Goal: Use online tool/utility: Use online tool/utility

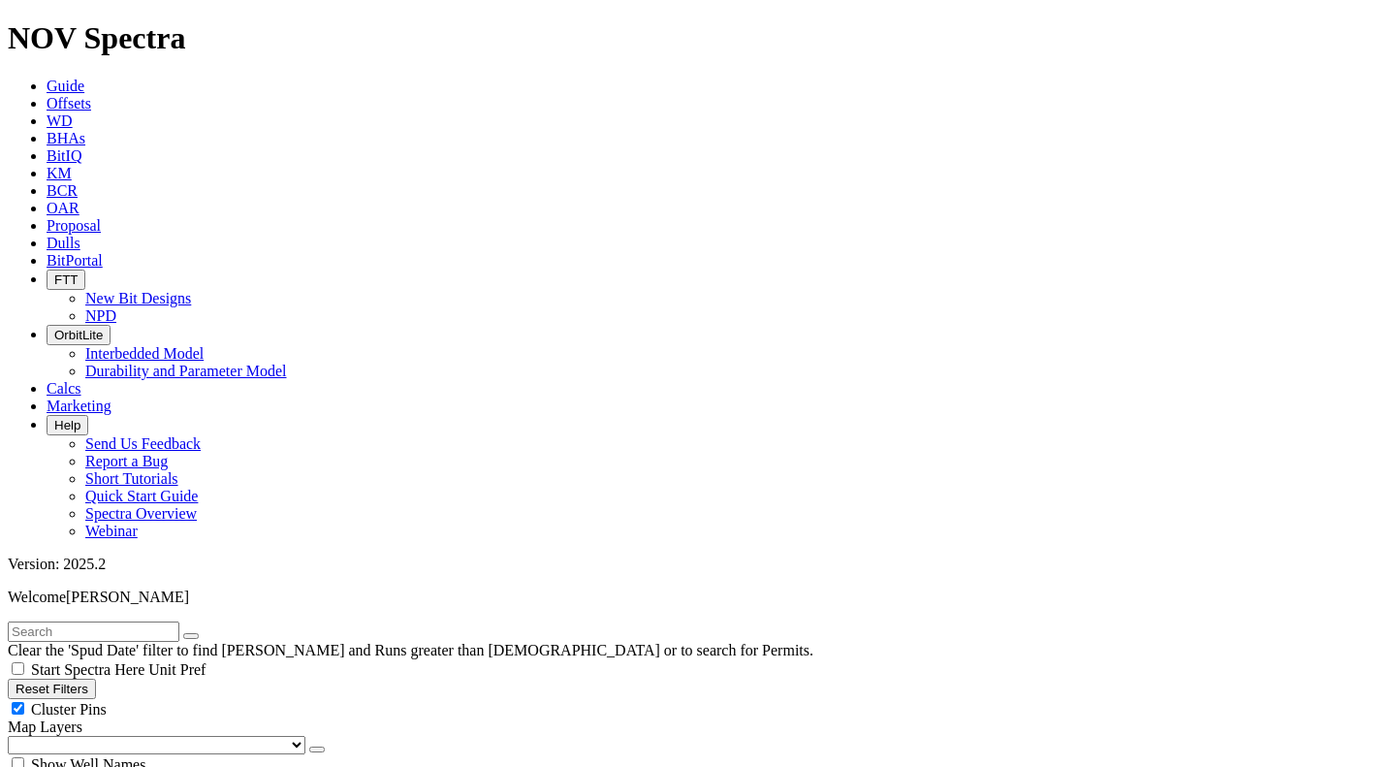
scroll to position [679, 0]
select select
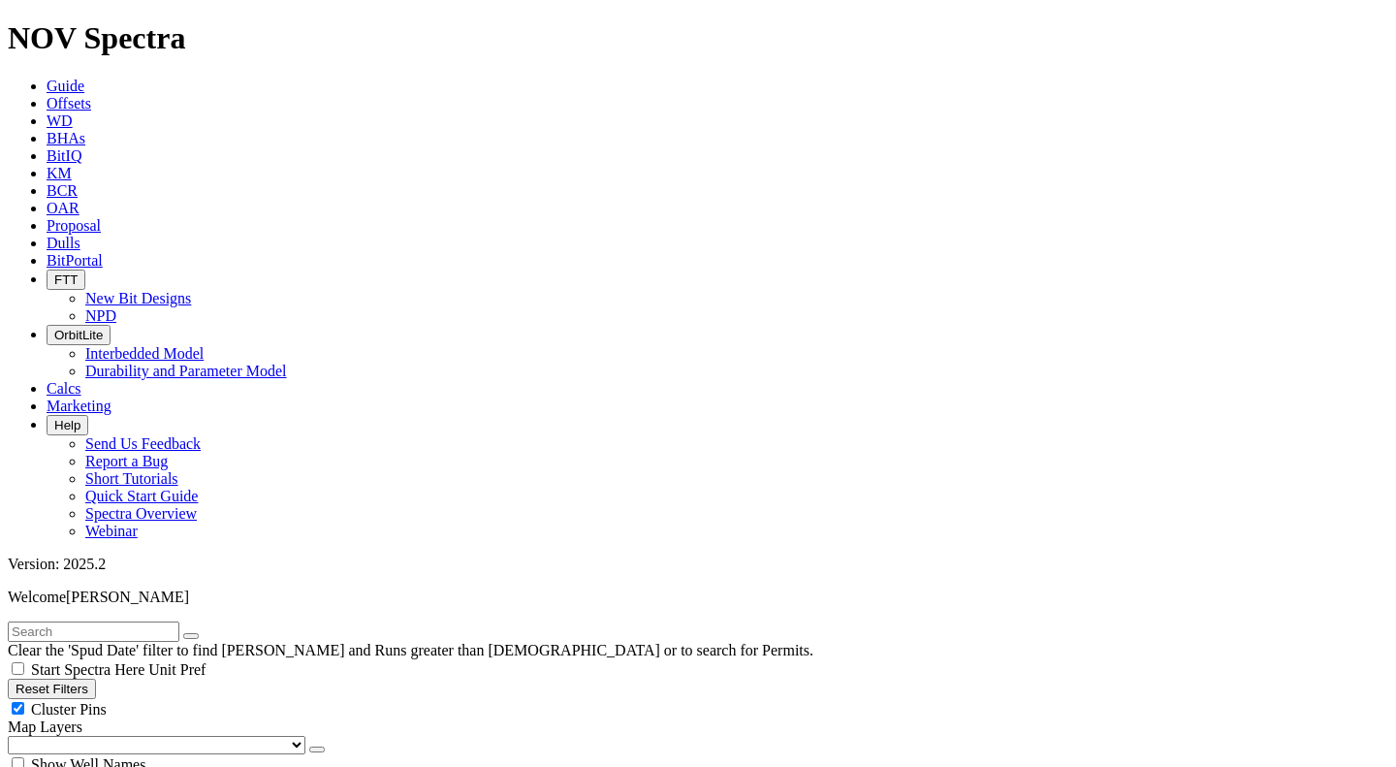
scroll to position [1454, 0]
type input "7500"
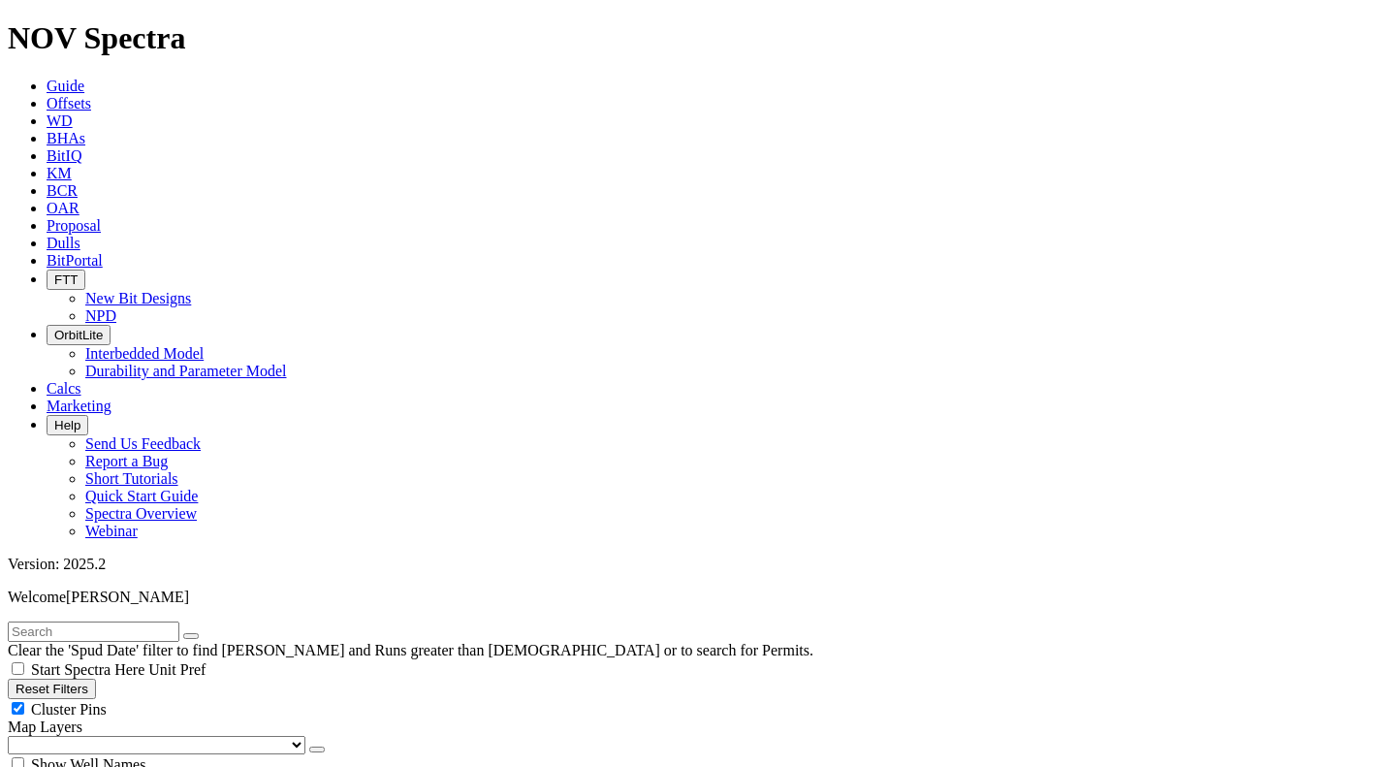
scroll to position [7105, 0]
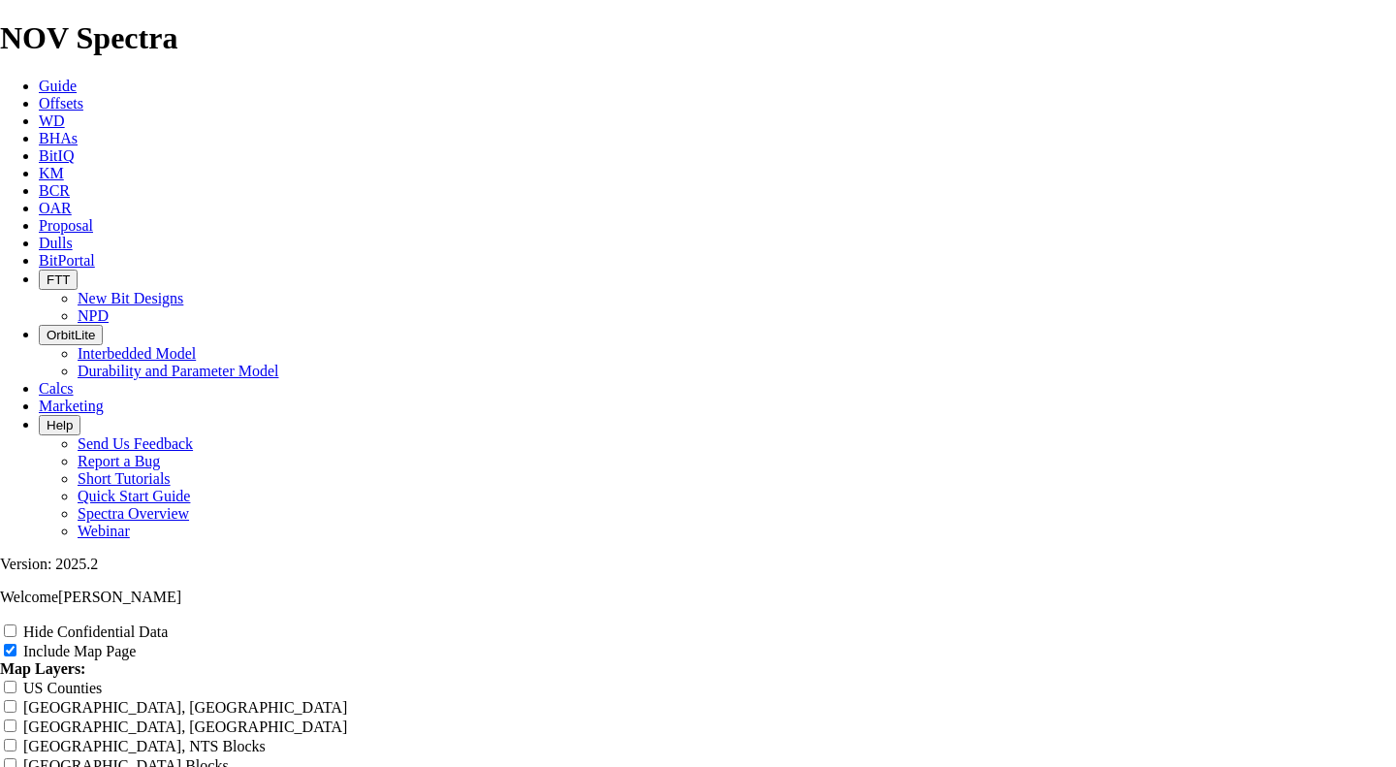
scroll to position [3102, 0]
click at [16, 624] on input "Hide Confidential Data" at bounding box center [10, 630] width 13 height 13
checkbox input "true"
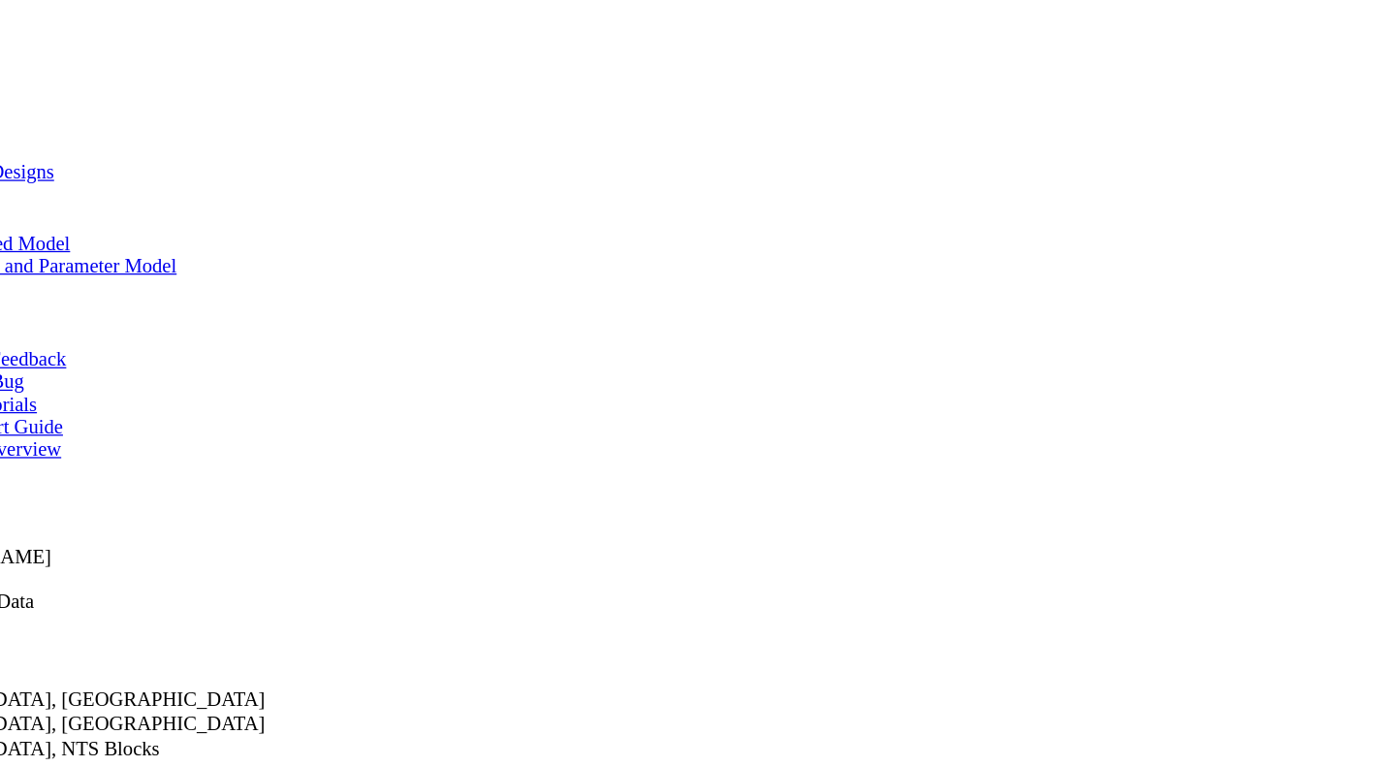
scroll to position [2204, 0]
radio input "true"
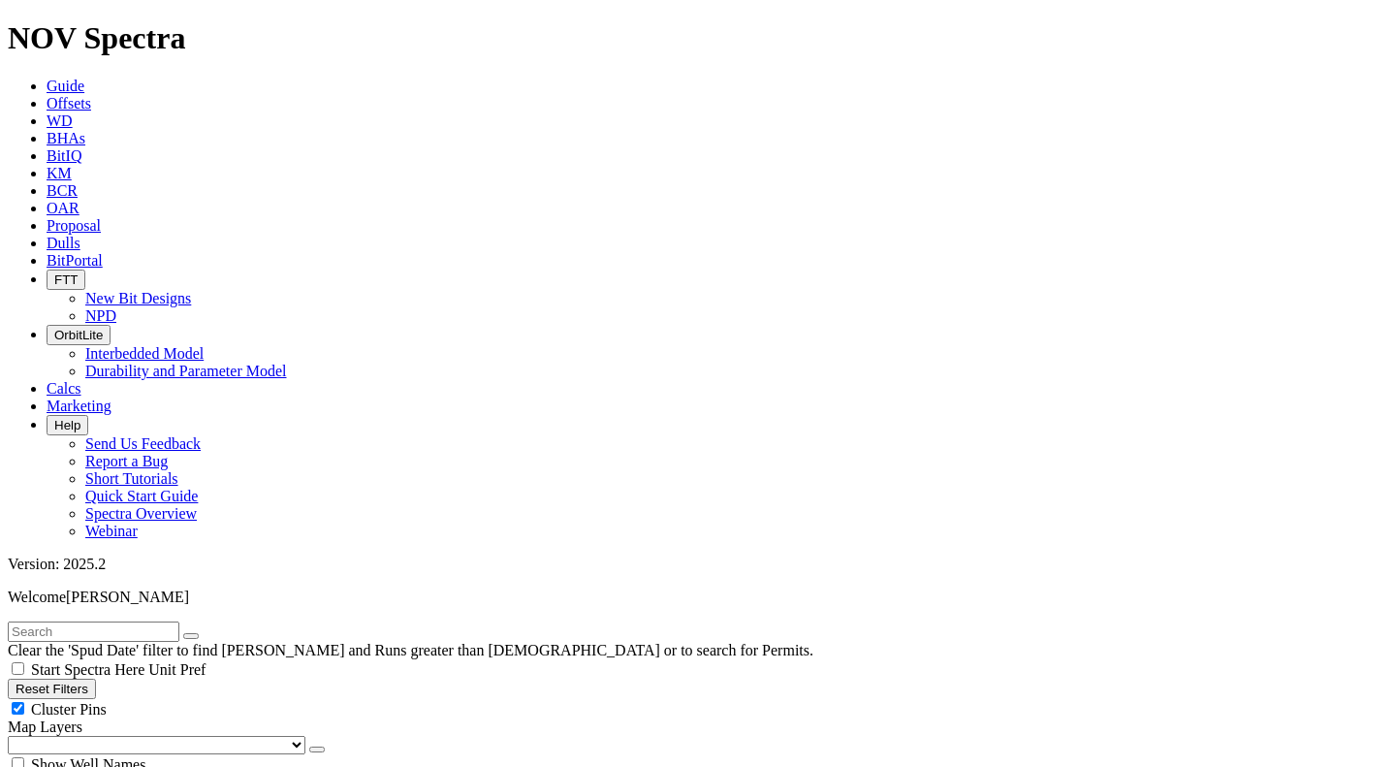
scroll to position [872, 0]
select select
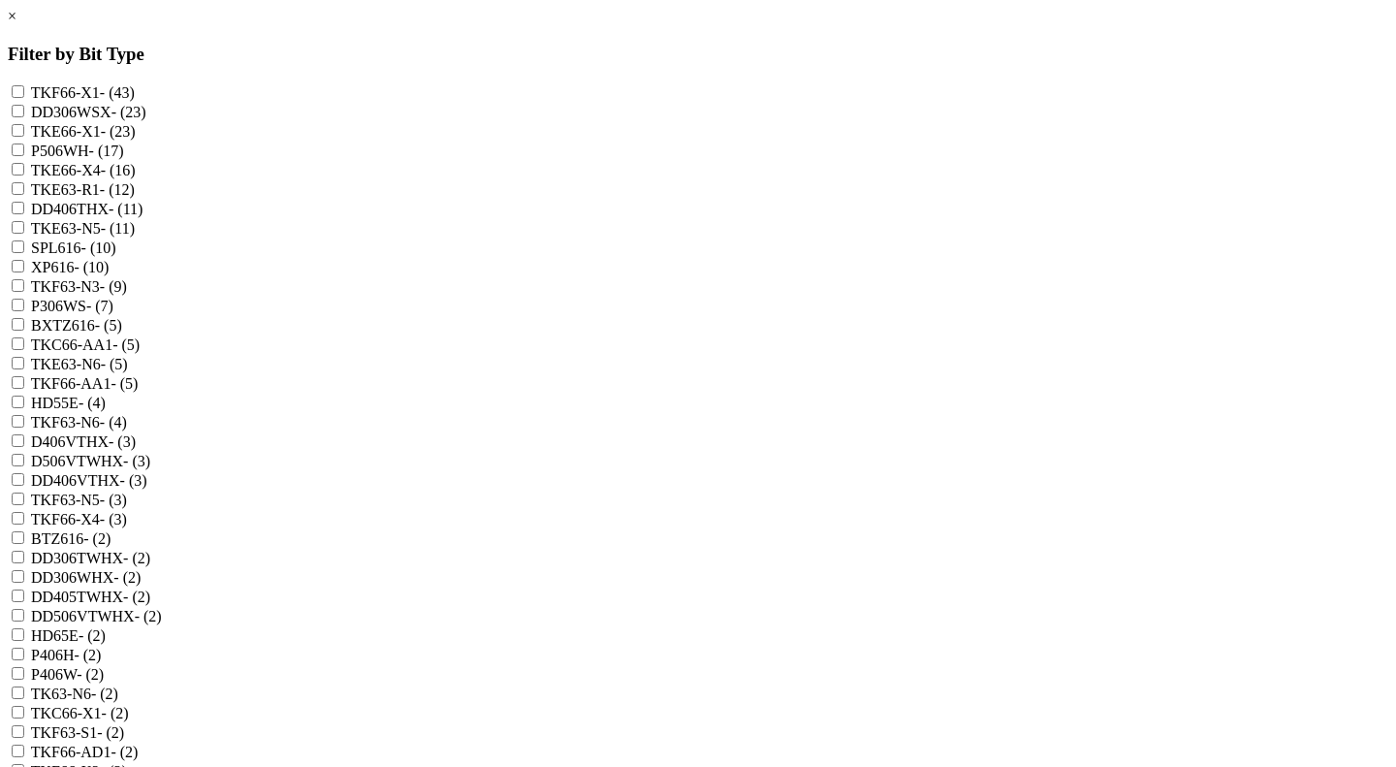
click at [24, 96] on input "TKF66-X1 - (43)" at bounding box center [18, 91] width 13 height 13
checkbox input "true"
click at [24, 137] on input "TKE66-X1 - (23)" at bounding box center [18, 130] width 13 height 13
checkbox input "true"
click at [24, 175] on input "TKE66-X4 - (16)" at bounding box center [18, 169] width 13 height 13
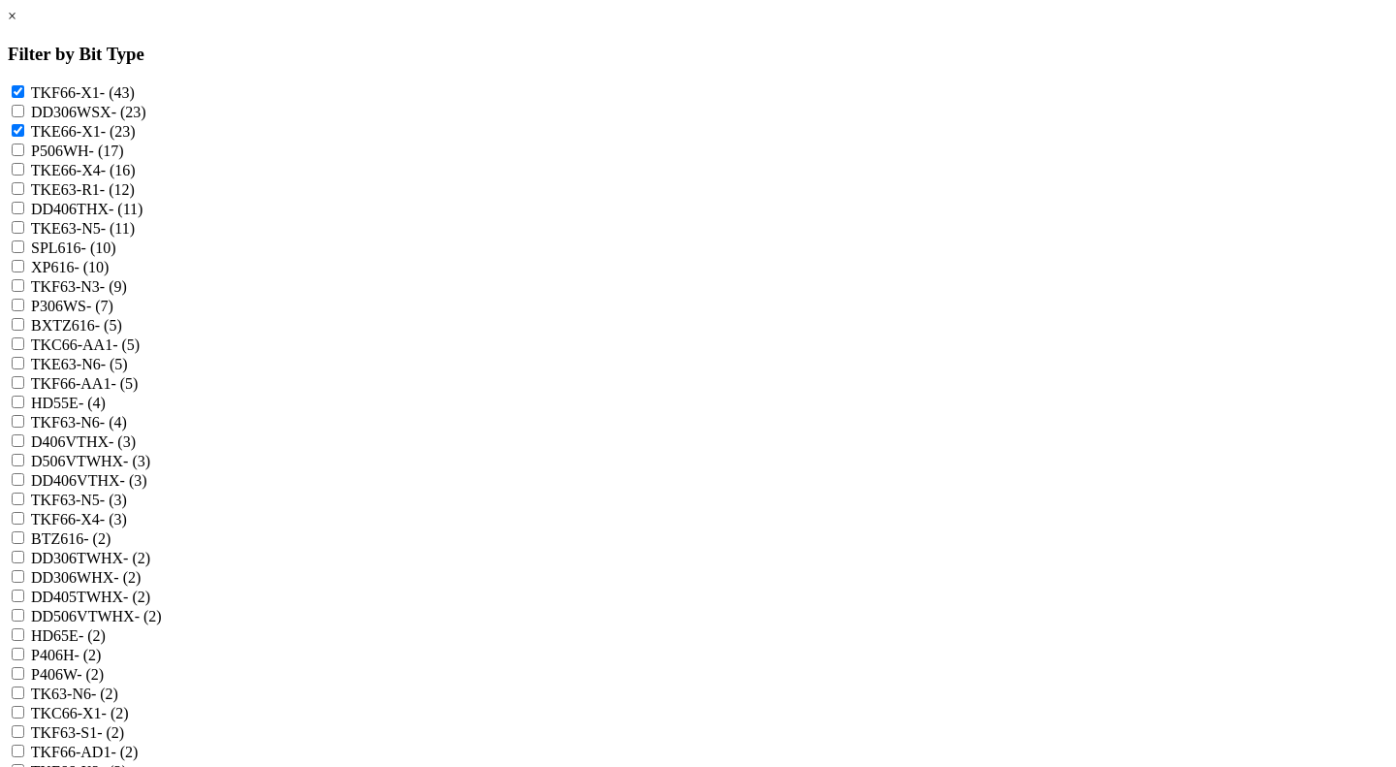
checkbox input "true"
click at [24, 512] on input "TKF66-X4 - (3)" at bounding box center [18, 518] width 13 height 13
checkbox input "true"
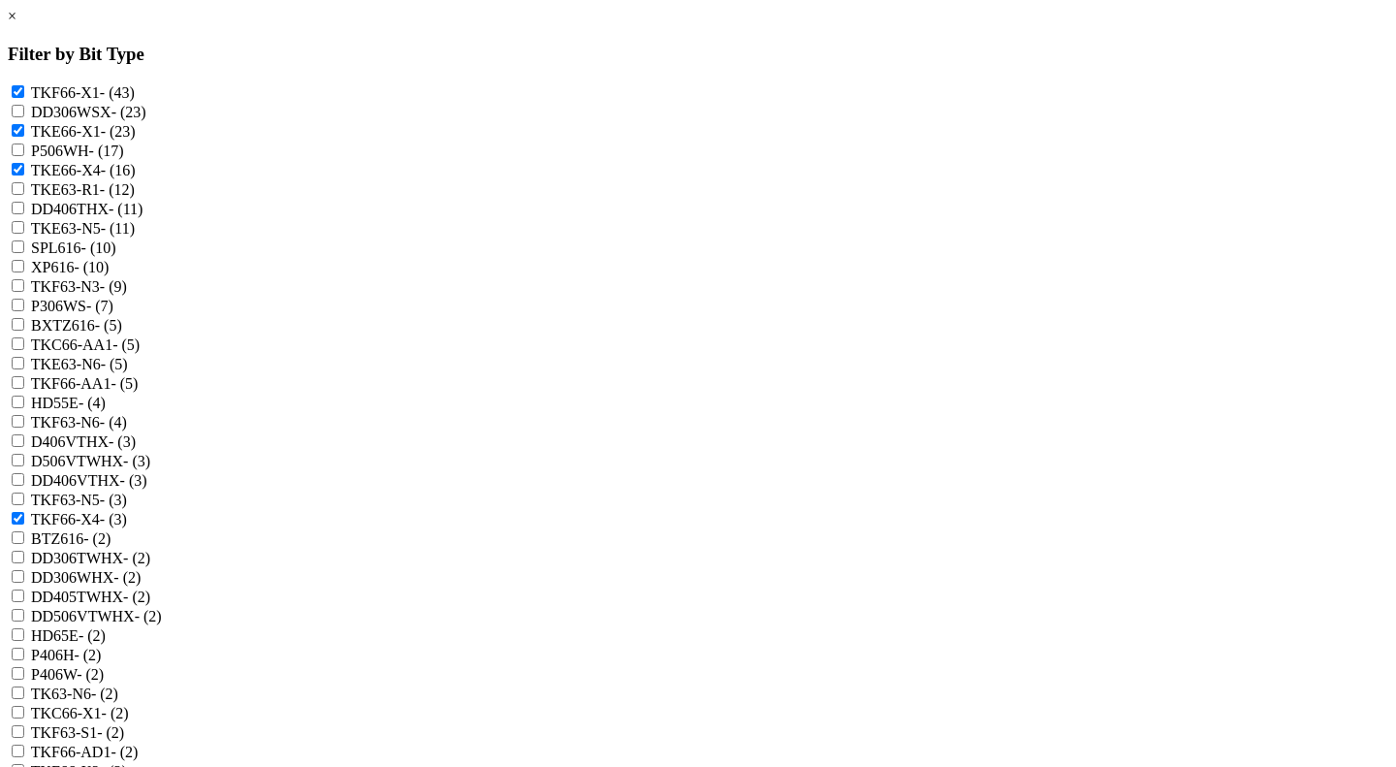
click at [24, 706] on input "TKC66-X1 - (2)" at bounding box center [18, 712] width 13 height 13
checkbox input "true"
click at [24, 764] on input "TKF66-X2 - (2)" at bounding box center [18, 770] width 13 height 13
checkbox input "true"
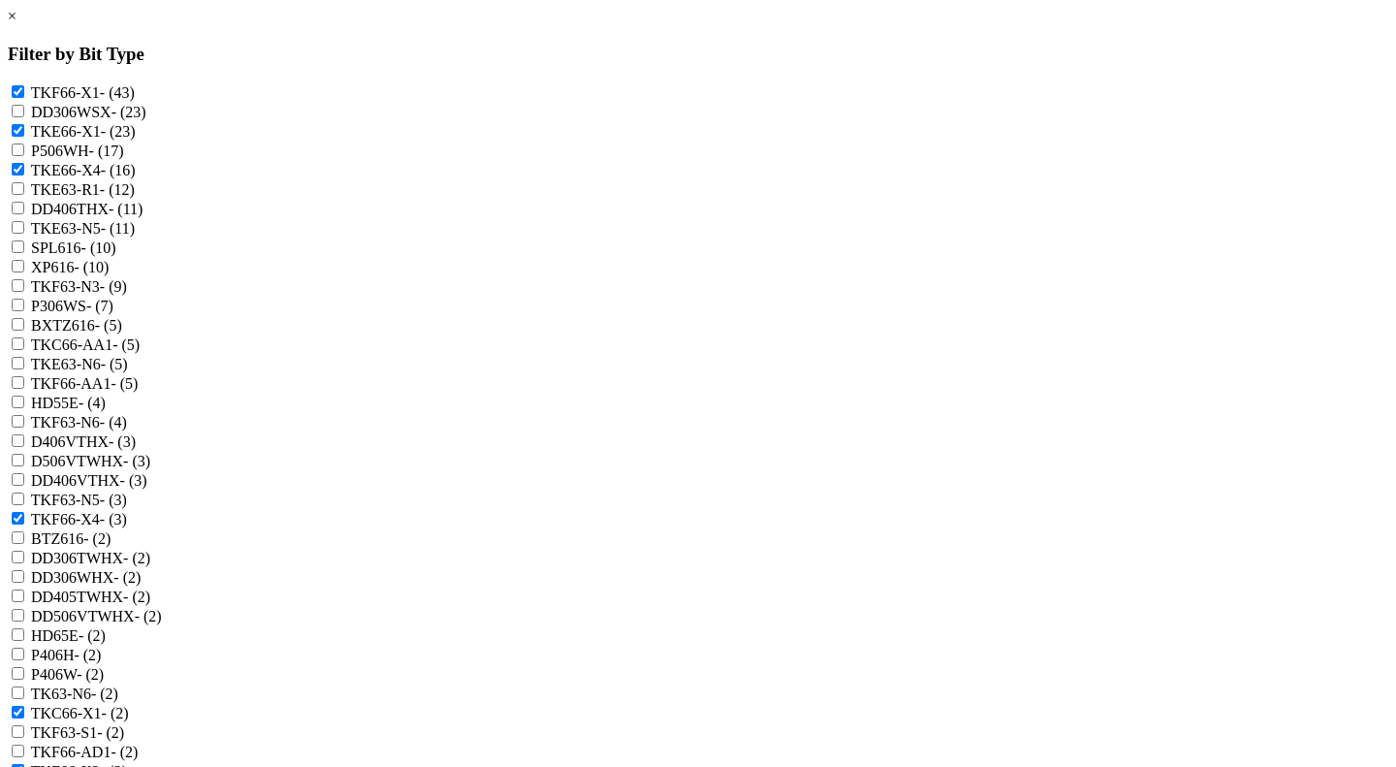
checkbox input "true"
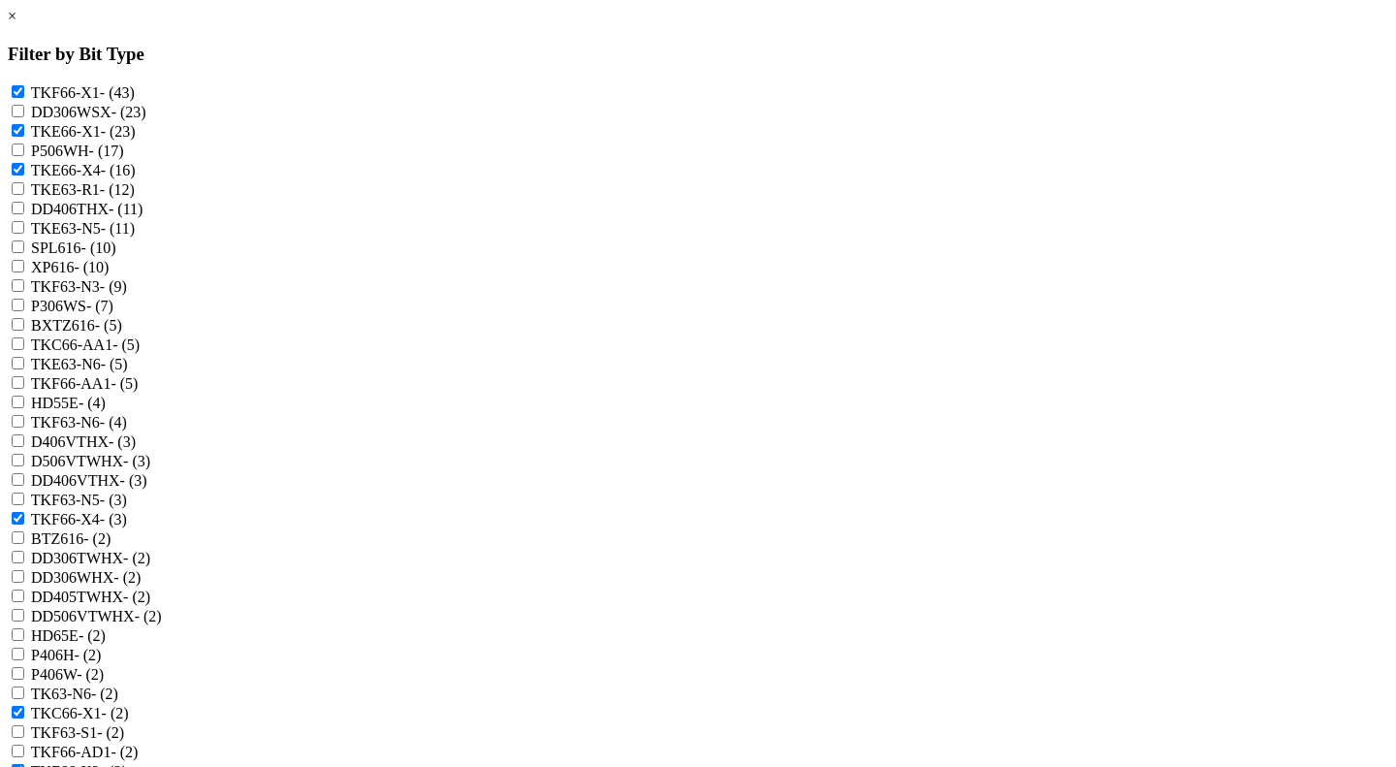
checkbox input "true"
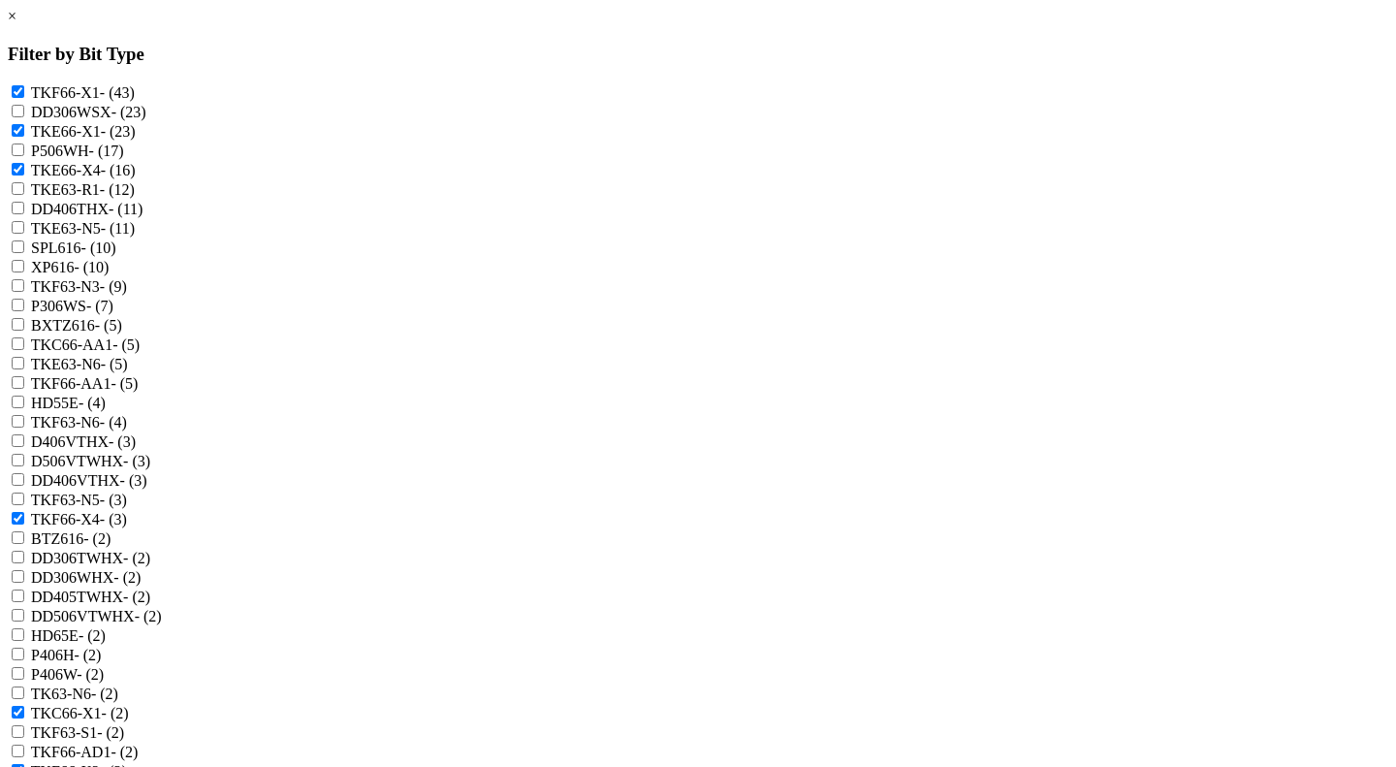
checkbox input "true"
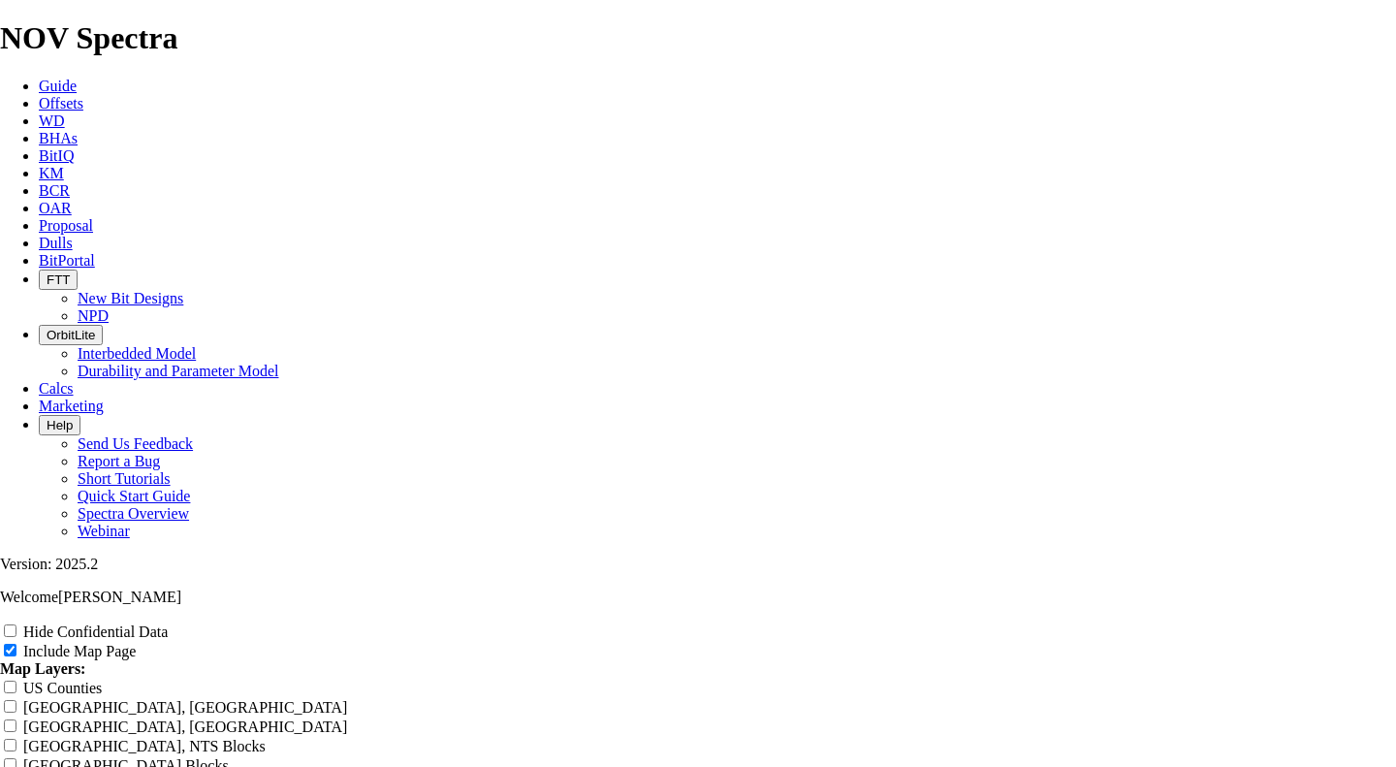
scroll to position [872, 0]
click at [16, 624] on input "Hide Confidential Data" at bounding box center [10, 630] width 13 height 13
checkbox input "false"
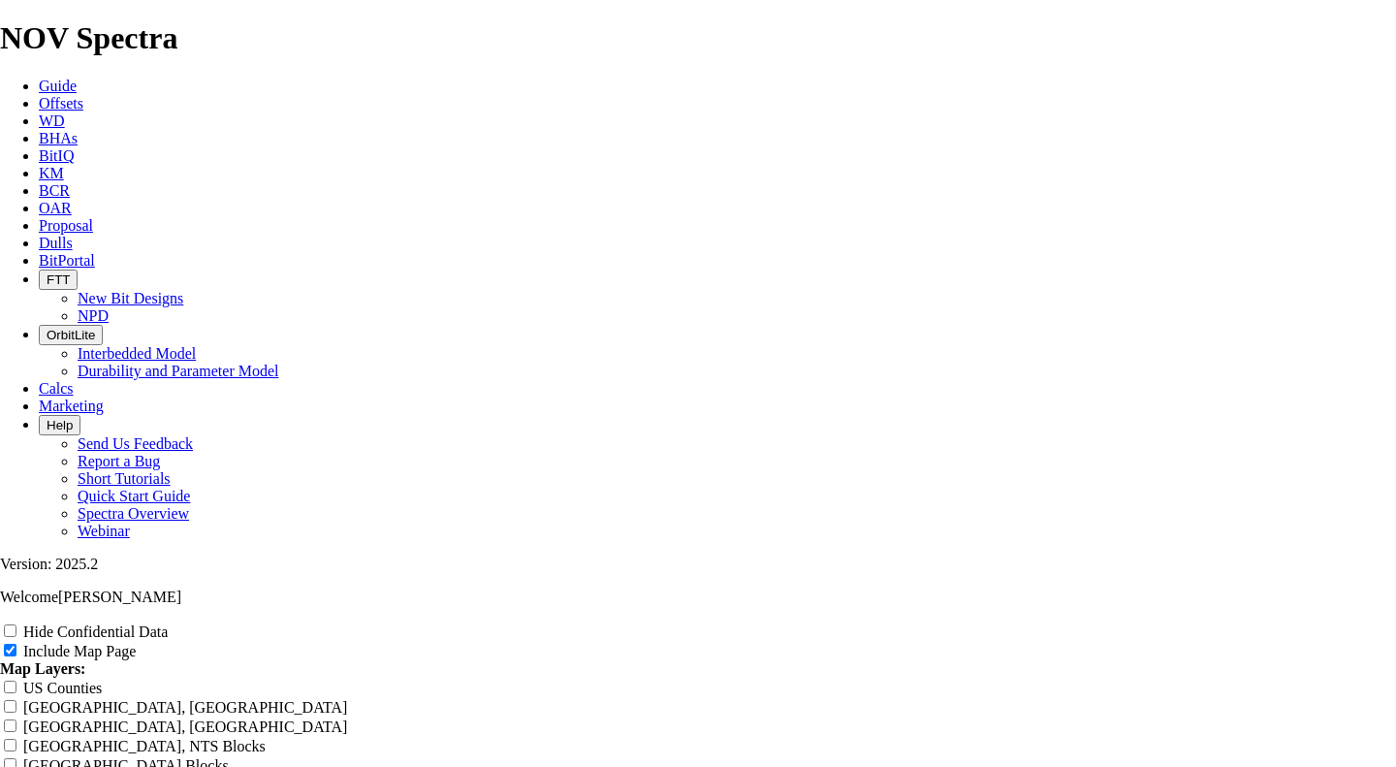
drag, startPoint x: 381, startPoint y: 193, endPoint x: 382, endPoint y: 206, distance: 13.6
radio input "true"
click at [16, 624] on input "Hide Confidential Data" at bounding box center [10, 630] width 13 height 13
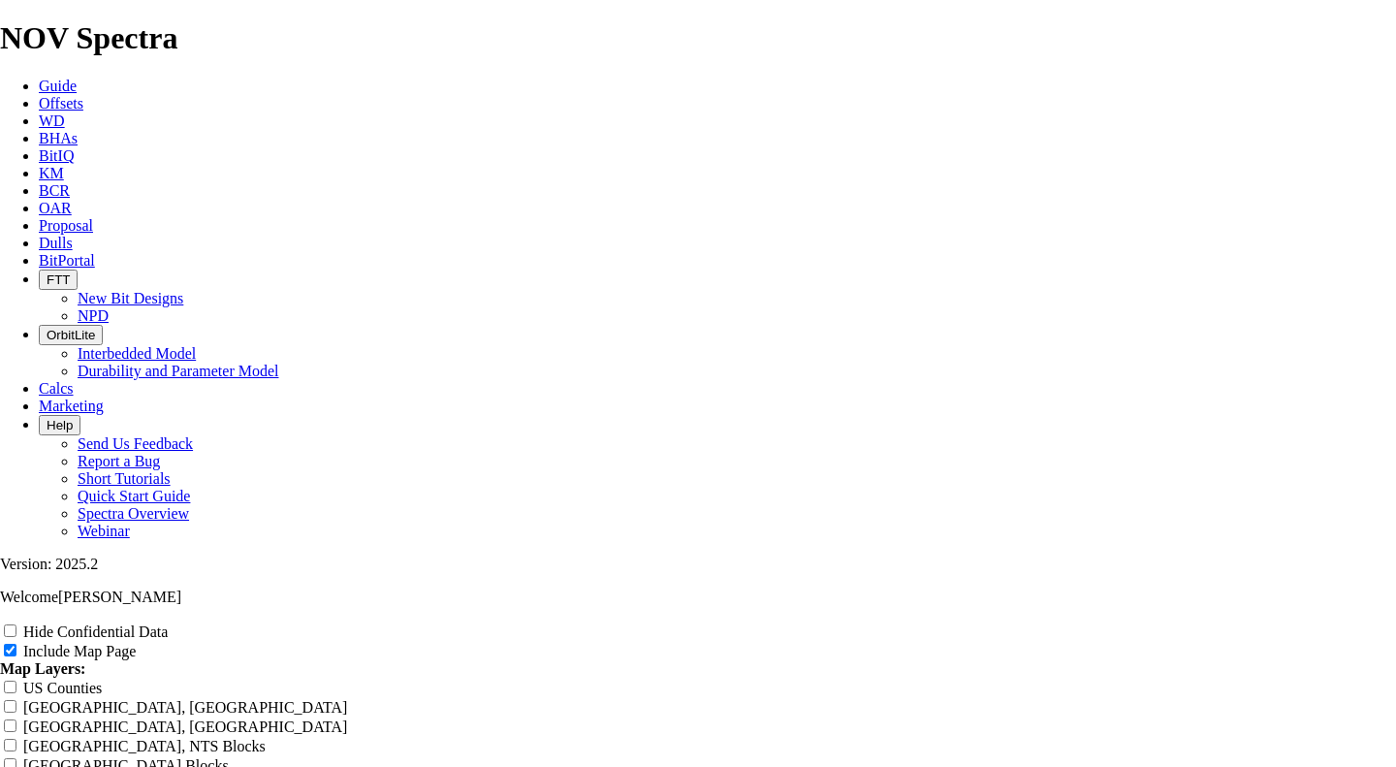
checkbox input "true"
drag, startPoint x: 523, startPoint y: 349, endPoint x: 612, endPoint y: 356, distance: 88.5
type input "0 Offset Analysis Report"
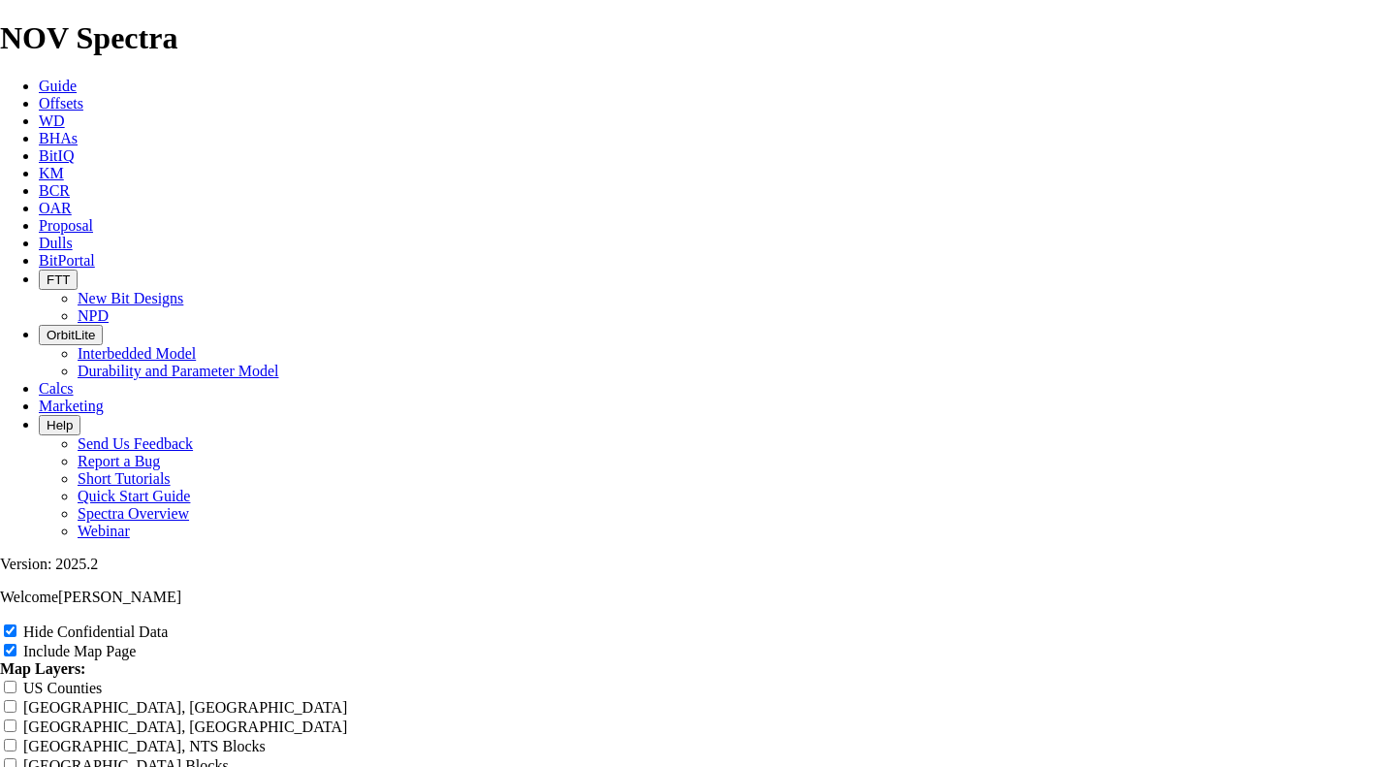
type input "0 Offset Analysis Report"
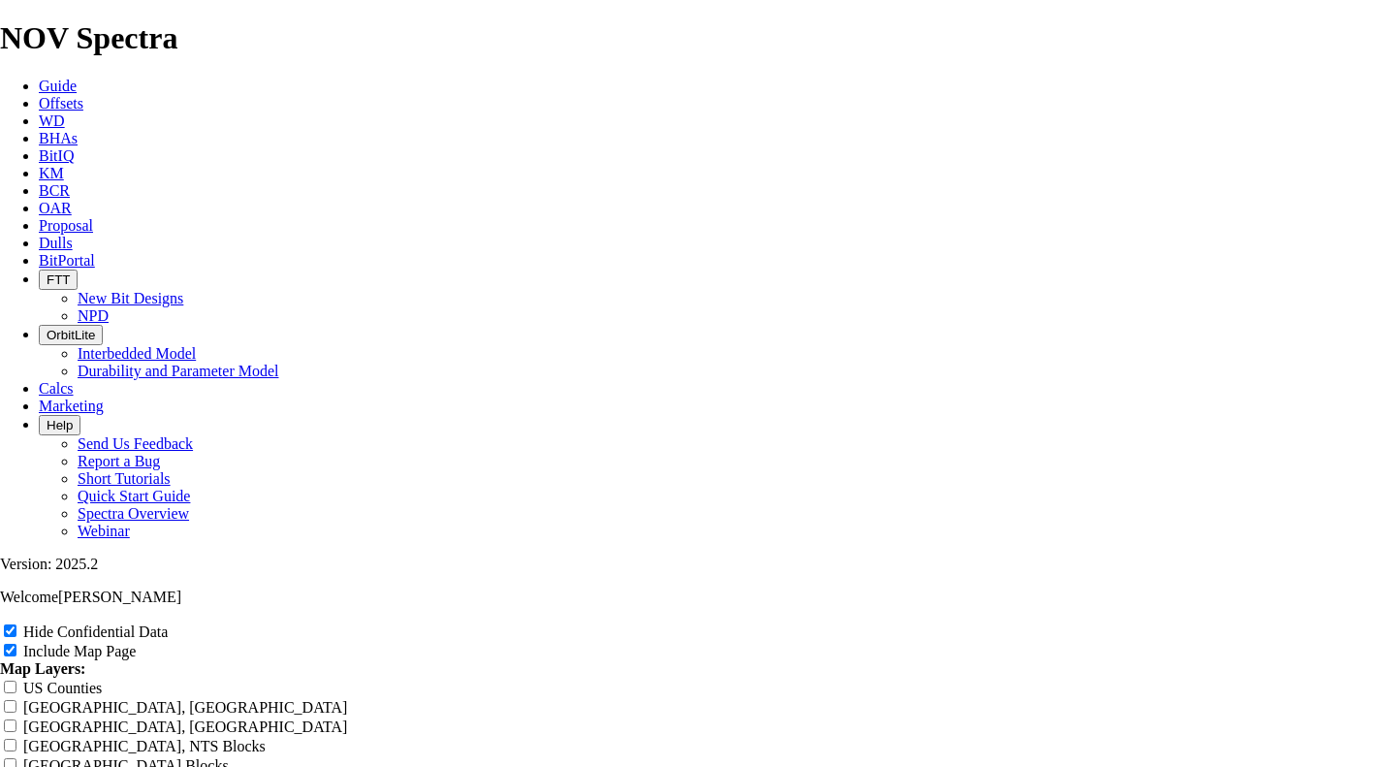
type input "0 Offset Analysis Report"
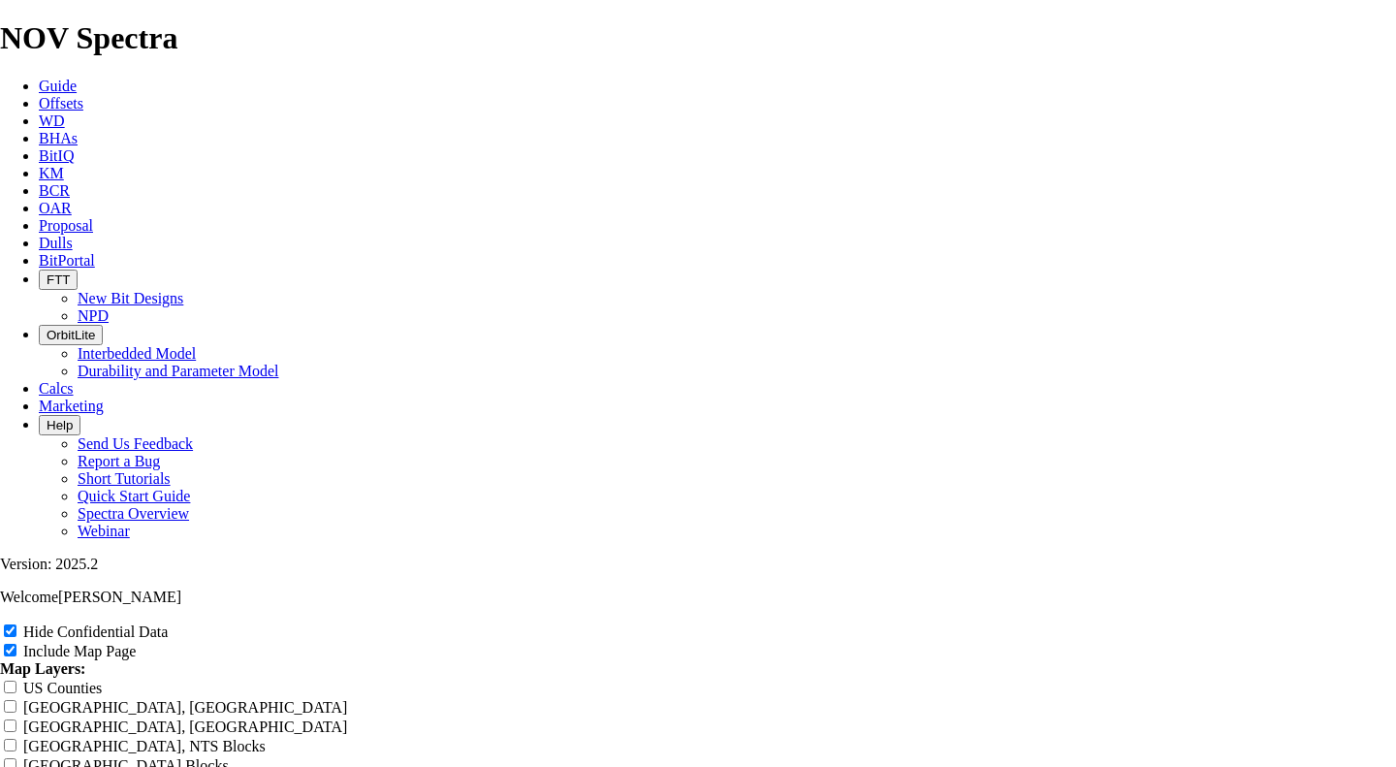
type input "0 Offset Analysis Report"
type input "07 Offset Analysis Report"
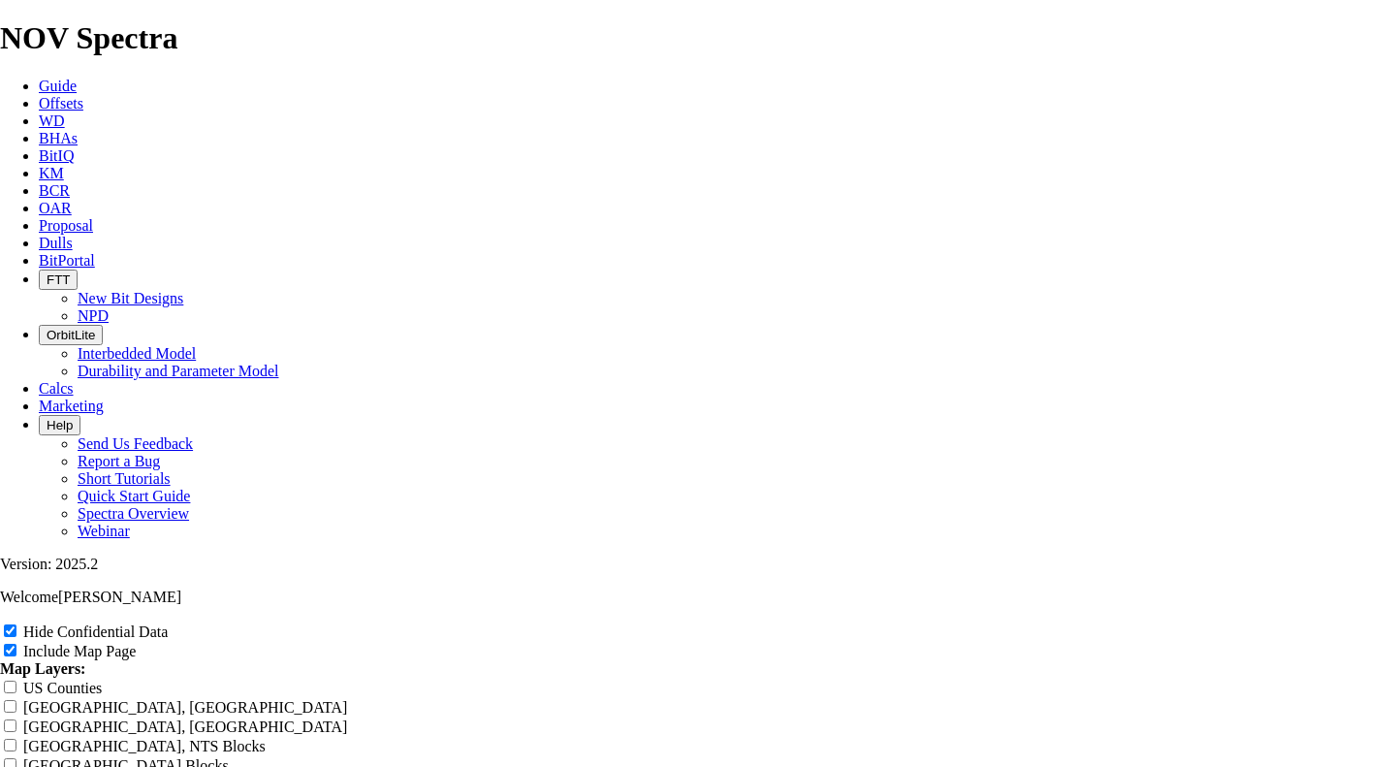
type input "07 Offset Analysis Report"
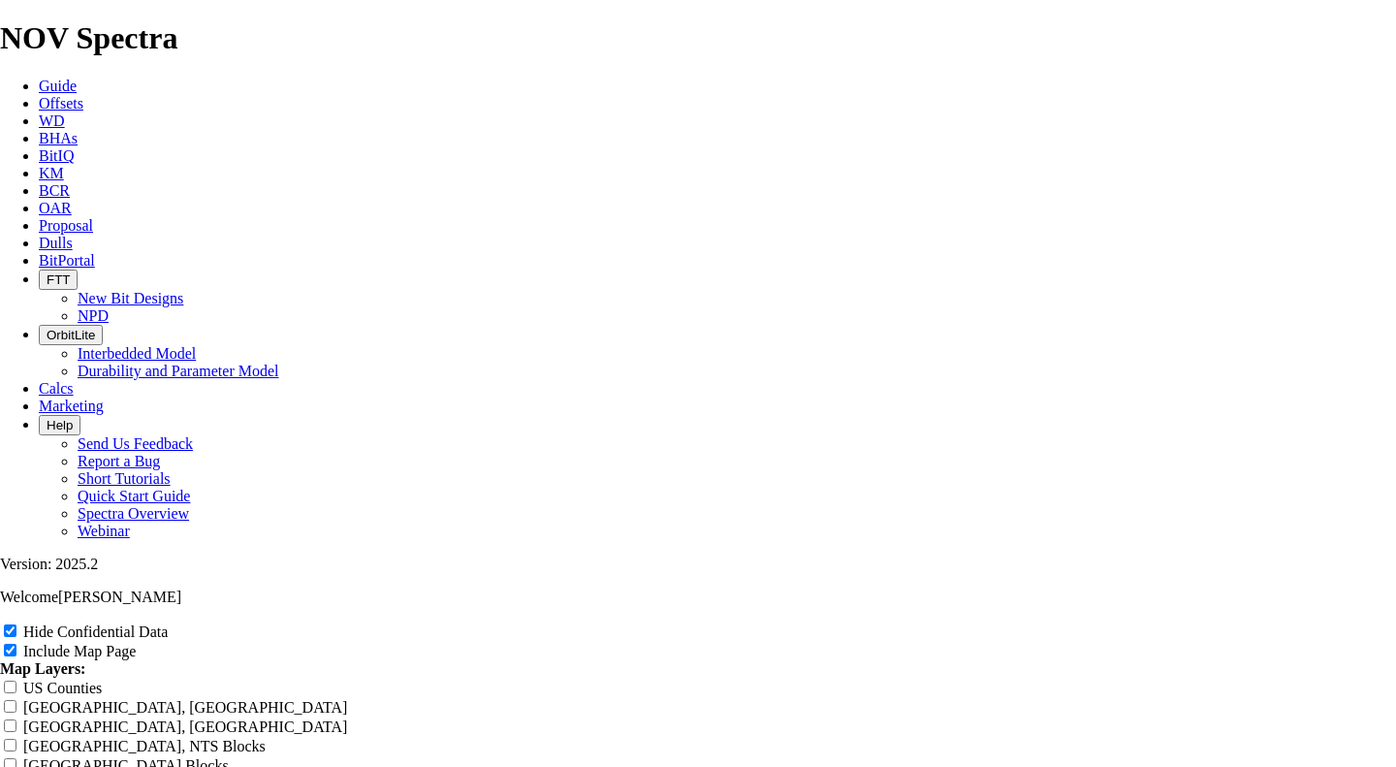
type input "07 Offset Analysis Report"
type input "077 Offset Analysis Report"
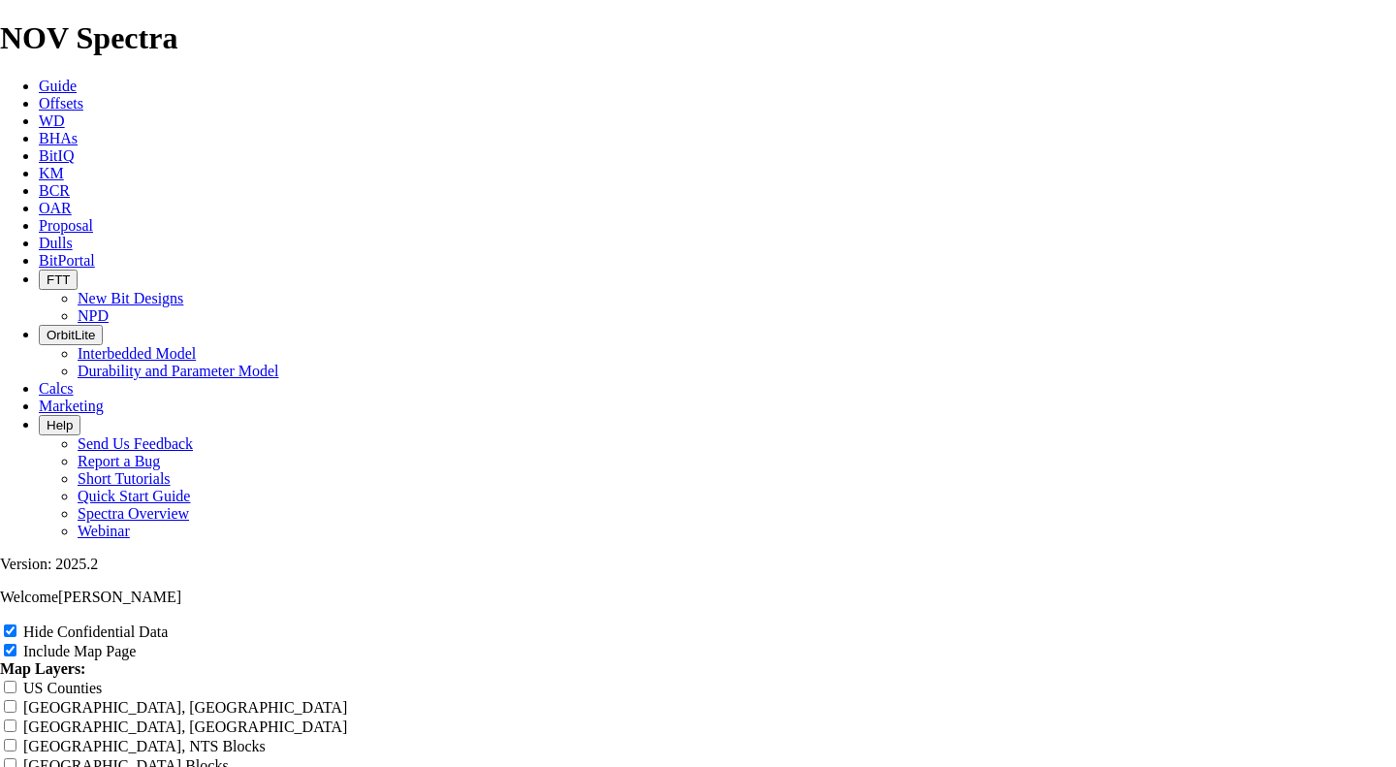
type input "077 Offset Analysis Report"
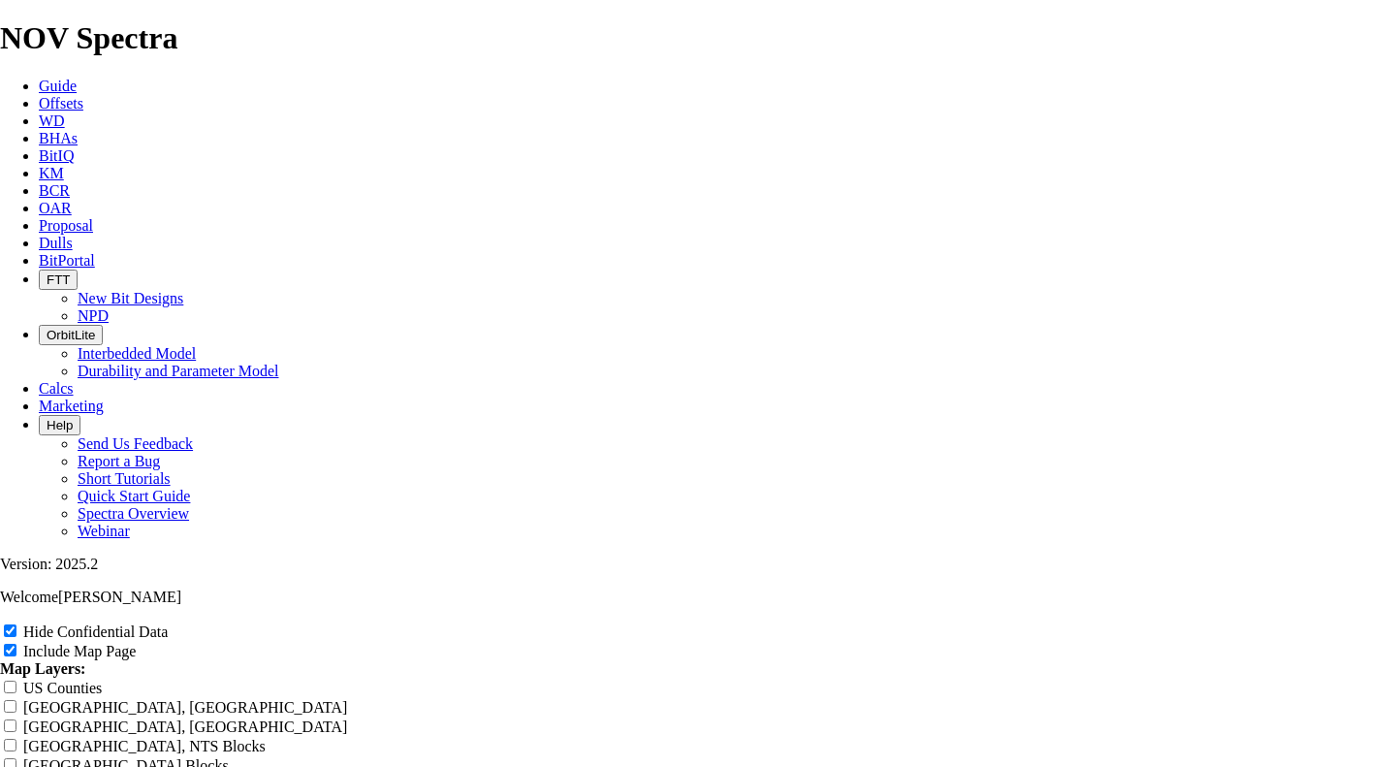
type input "077 Offset Analysis Report"
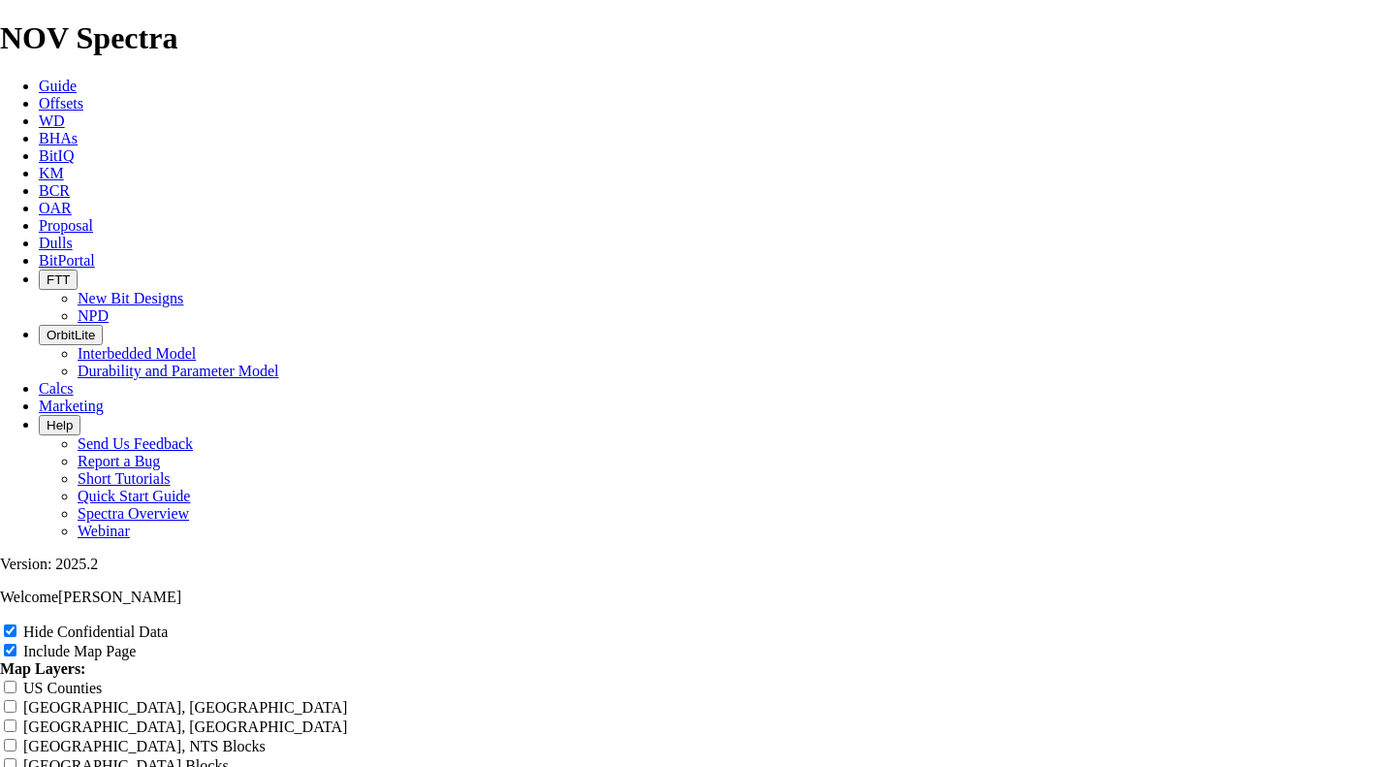
type input "077 Offset Analysis Report"
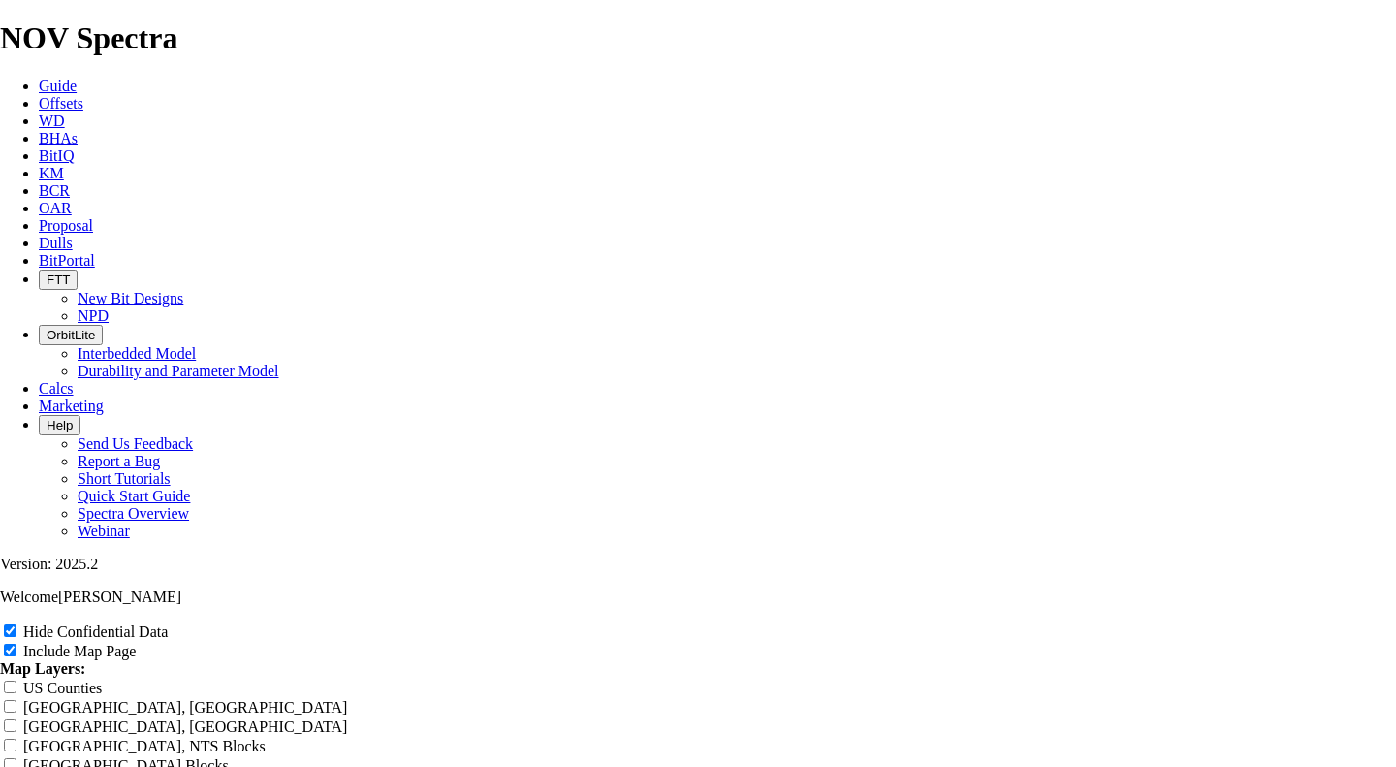
type input "077 Offset Analysis Report"
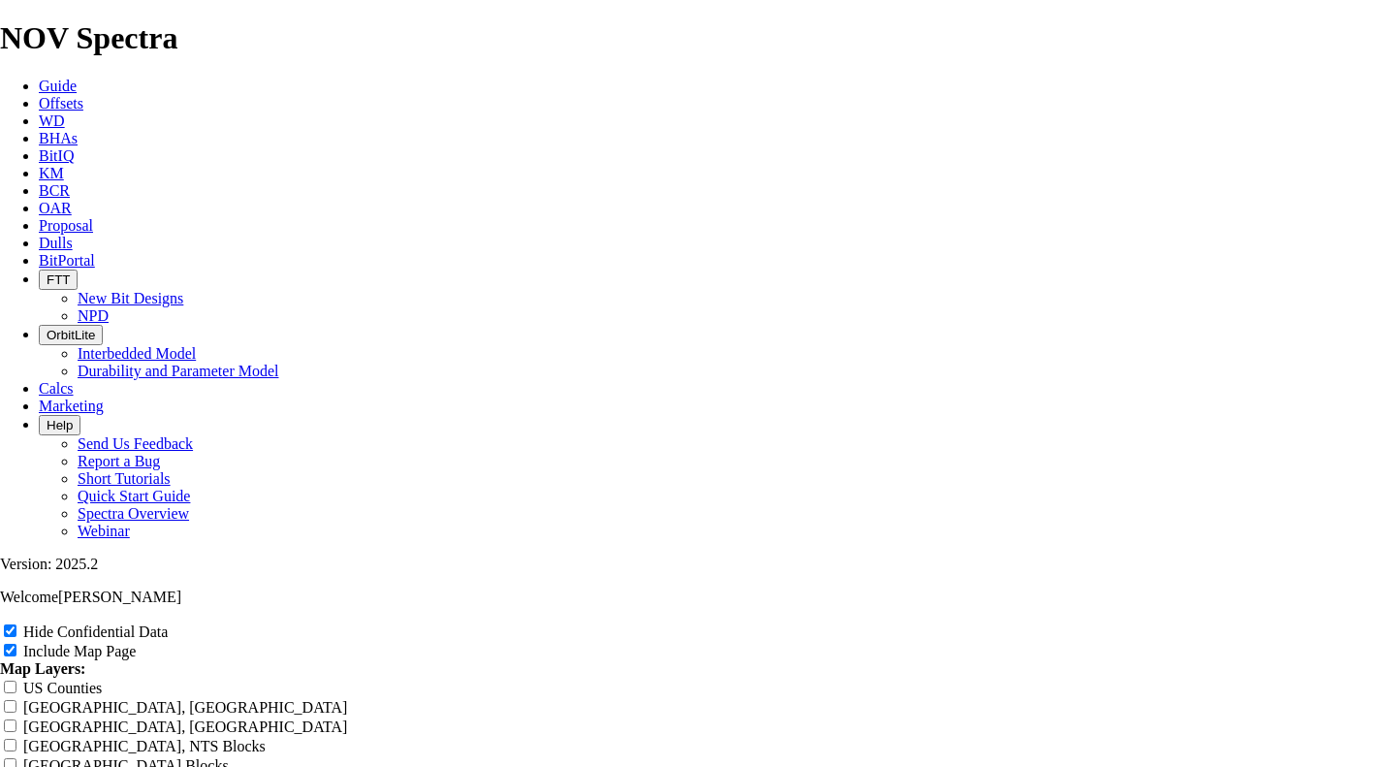
type input "077 Offset Analysis Report"
type input "077 T Offset Analysis Report"
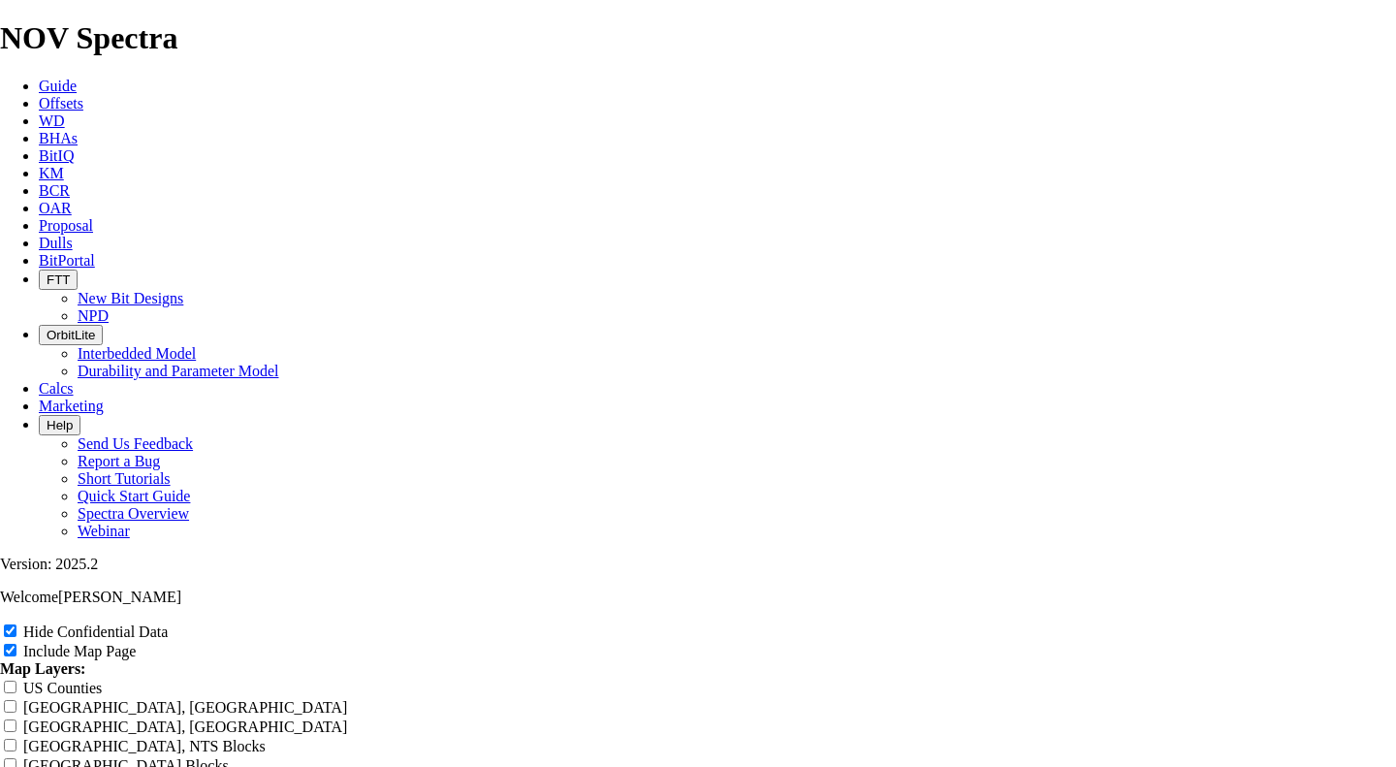
type input "077 T Offset Analysis Report"
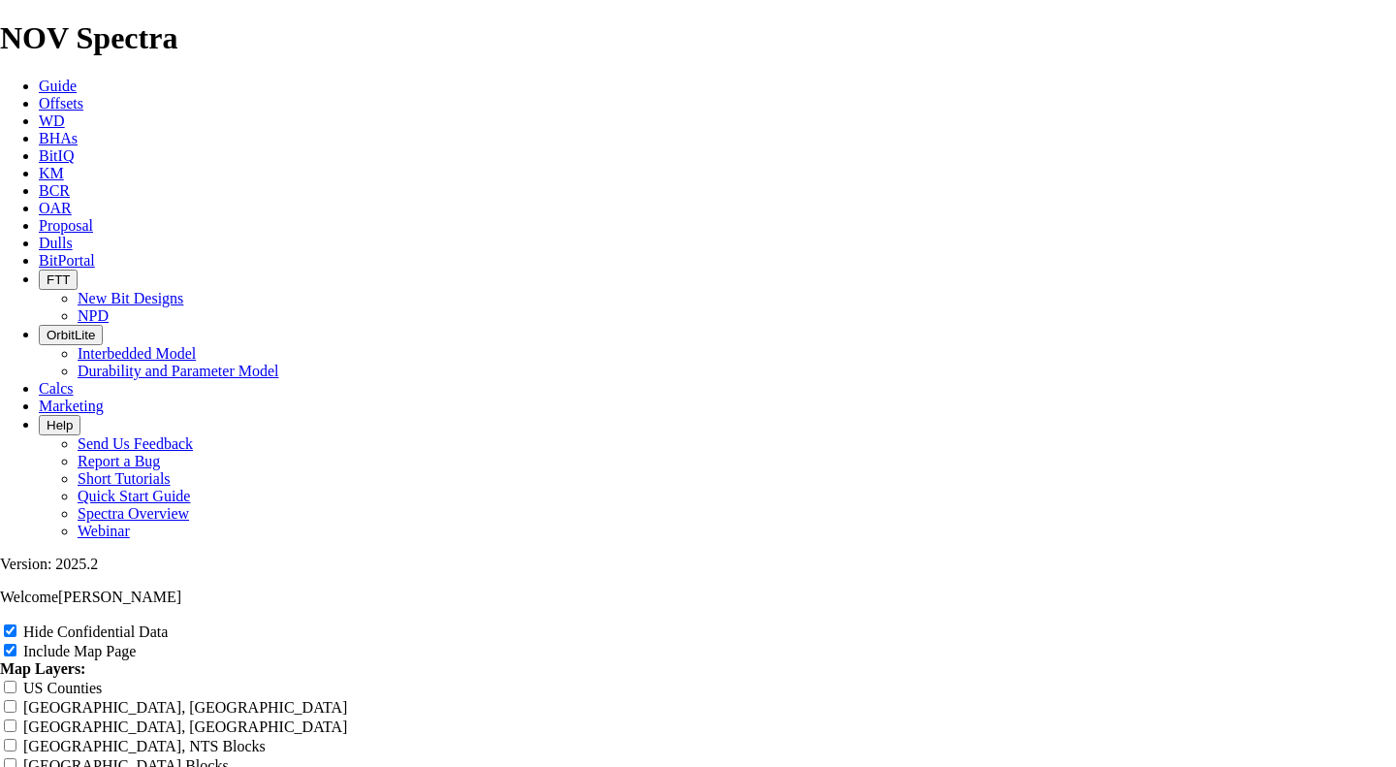
type input "077 T Offset Analysis Report"
type input "077 TK Offset Analysis Report"
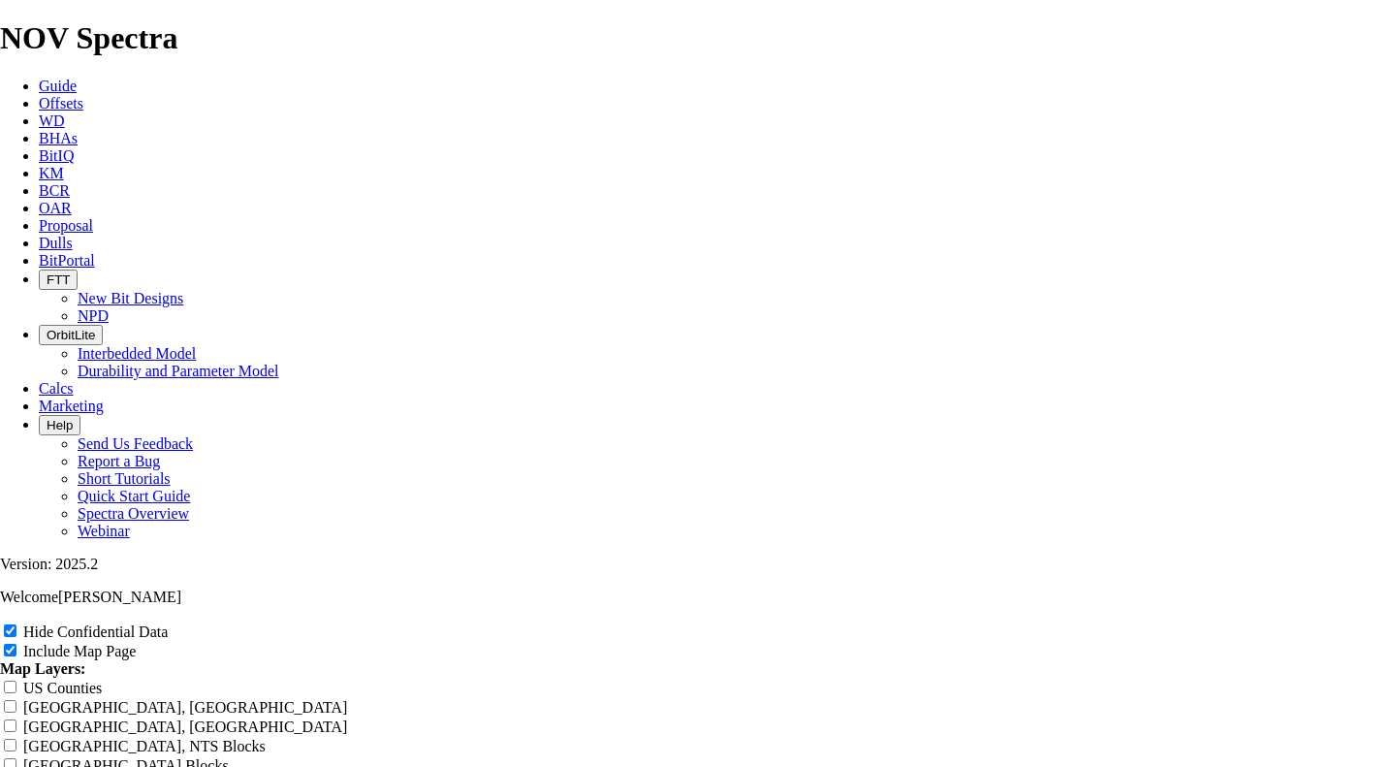
type input "077 TK Offset Analysis Report"
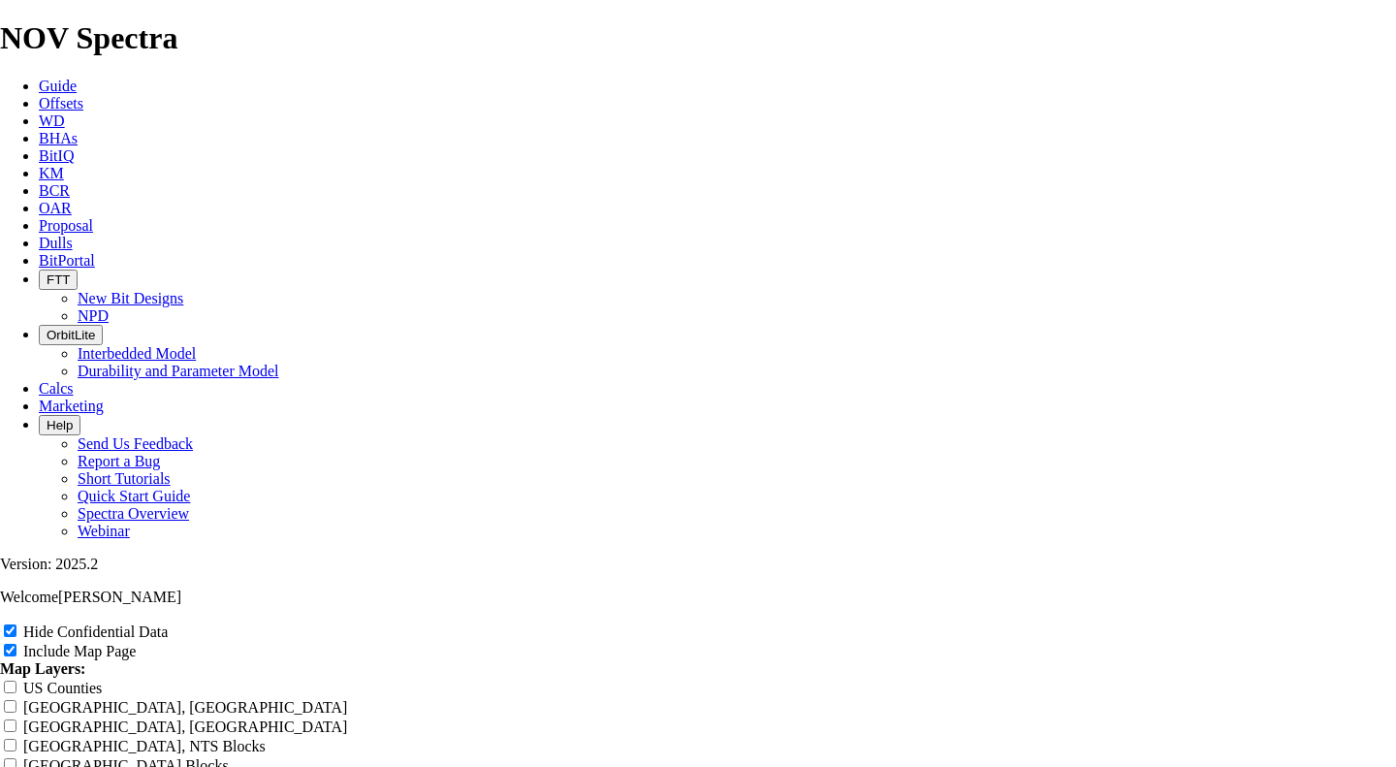
type input "077 TK Offset Analysis Report"
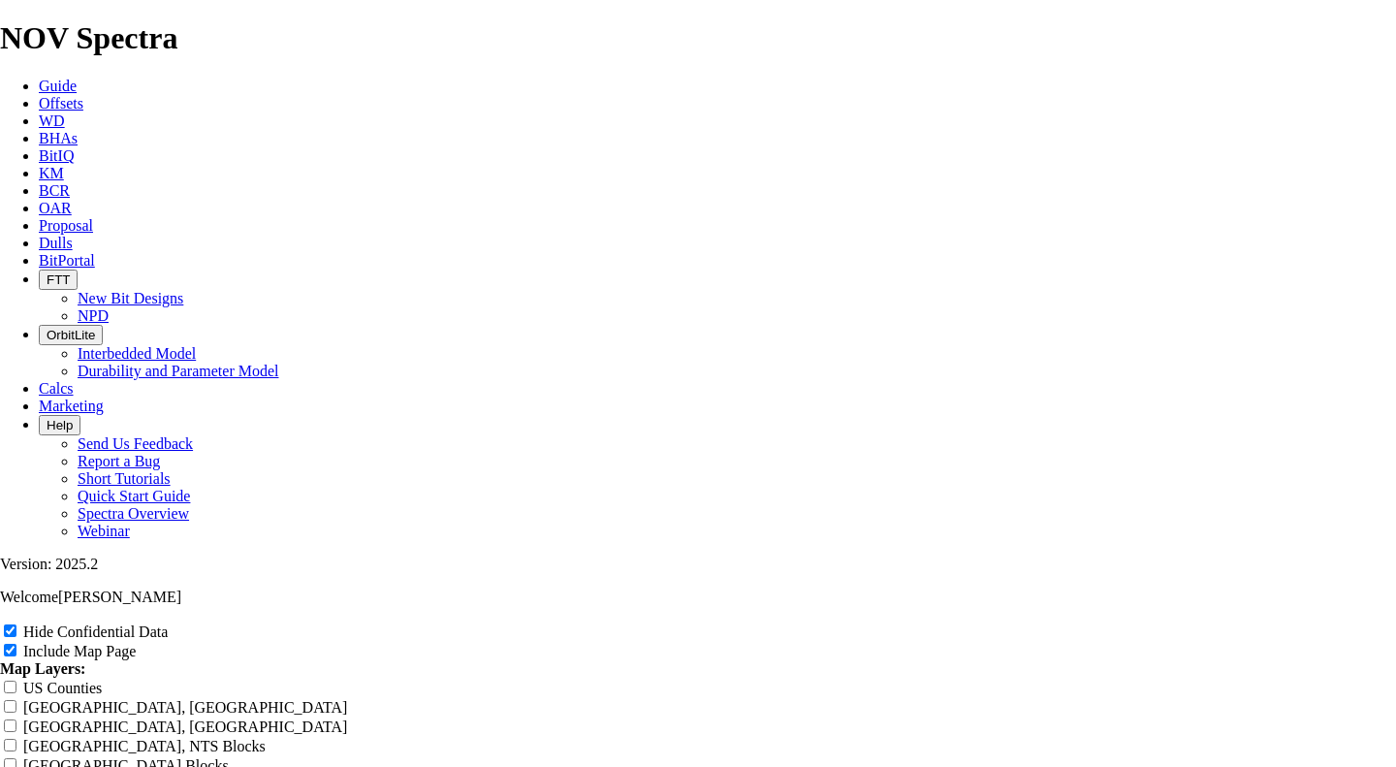
type input "077 TK Offset Analysis Report"
type input "077 TKF Offset Analysis Report"
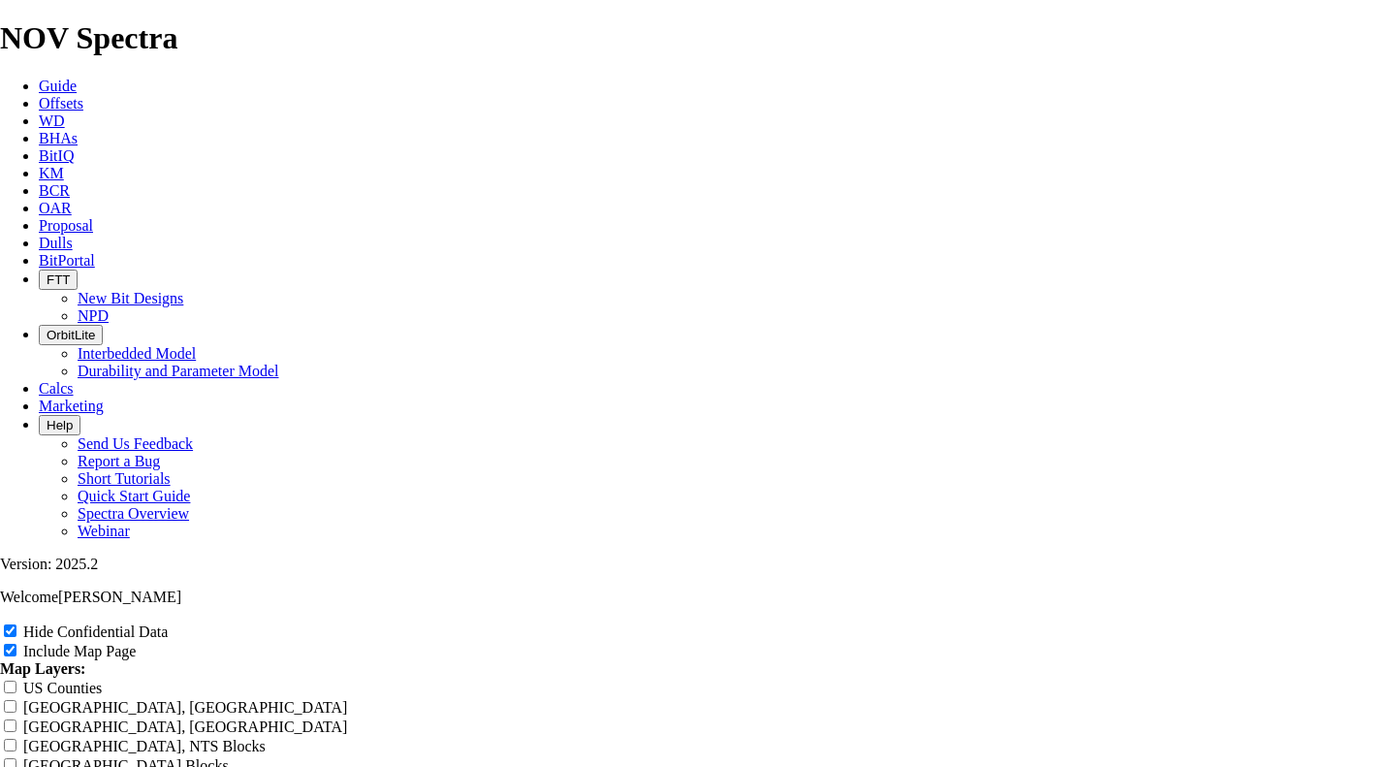
type input "077 TKF Offset Analysis Report"
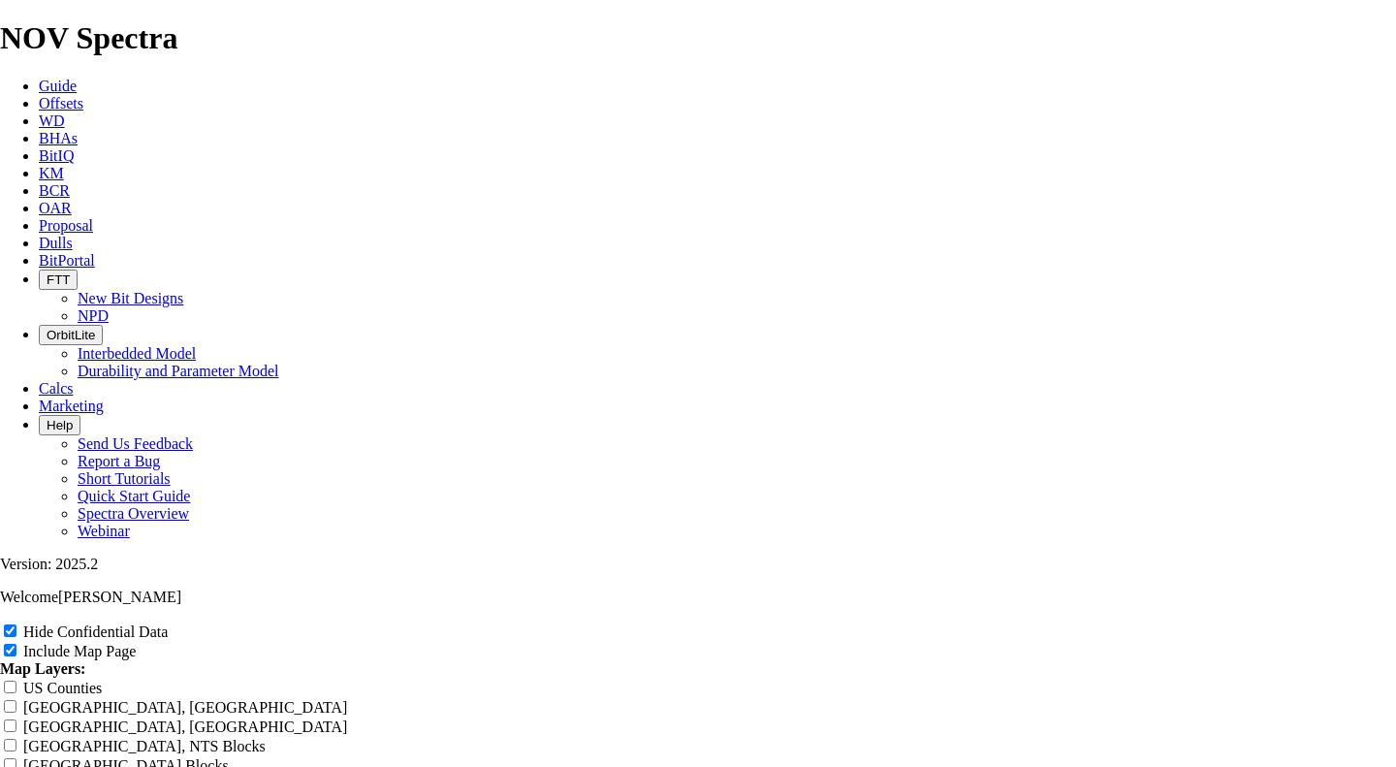
type input "077 TKF Offset Analysis Report"
type input "077 TKF6 Offset Analysis Report"
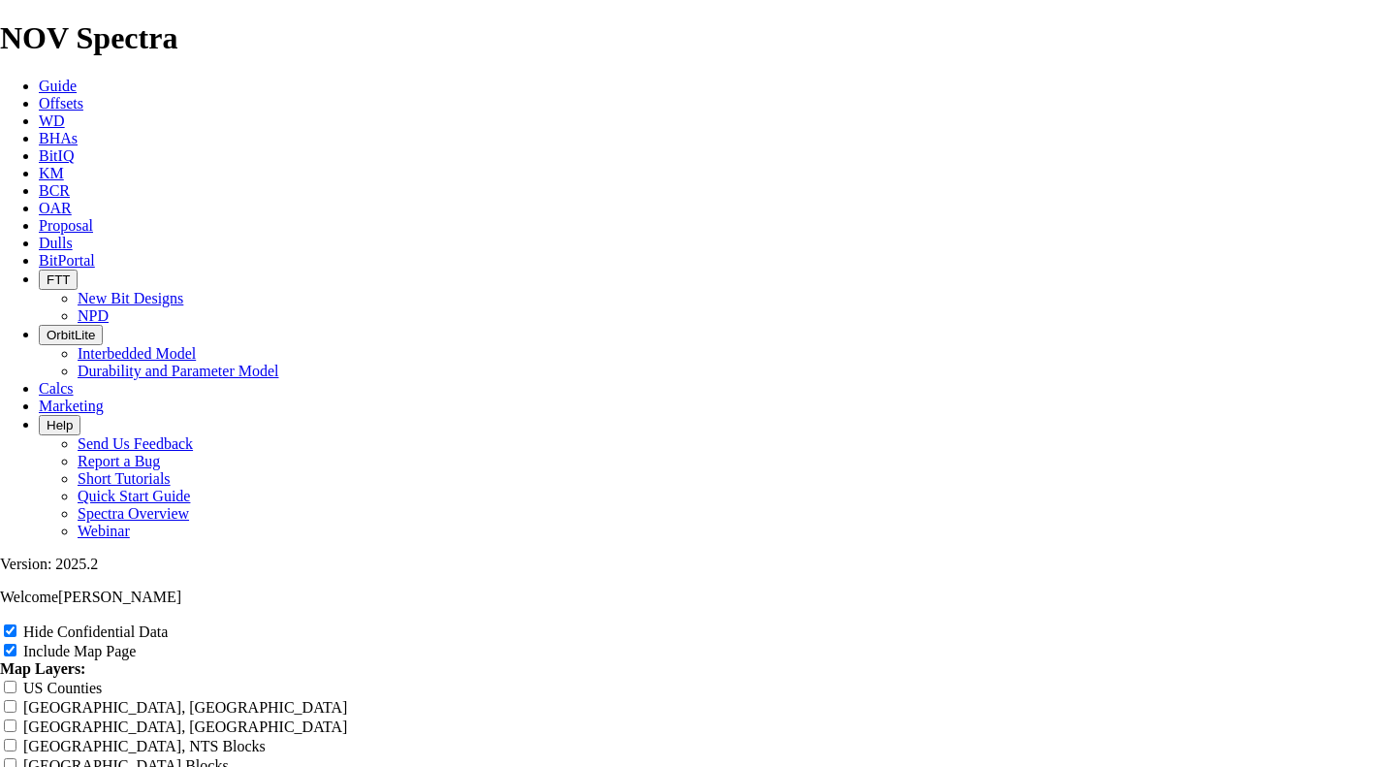
type input "077 TKF6 Offset Analysis Report"
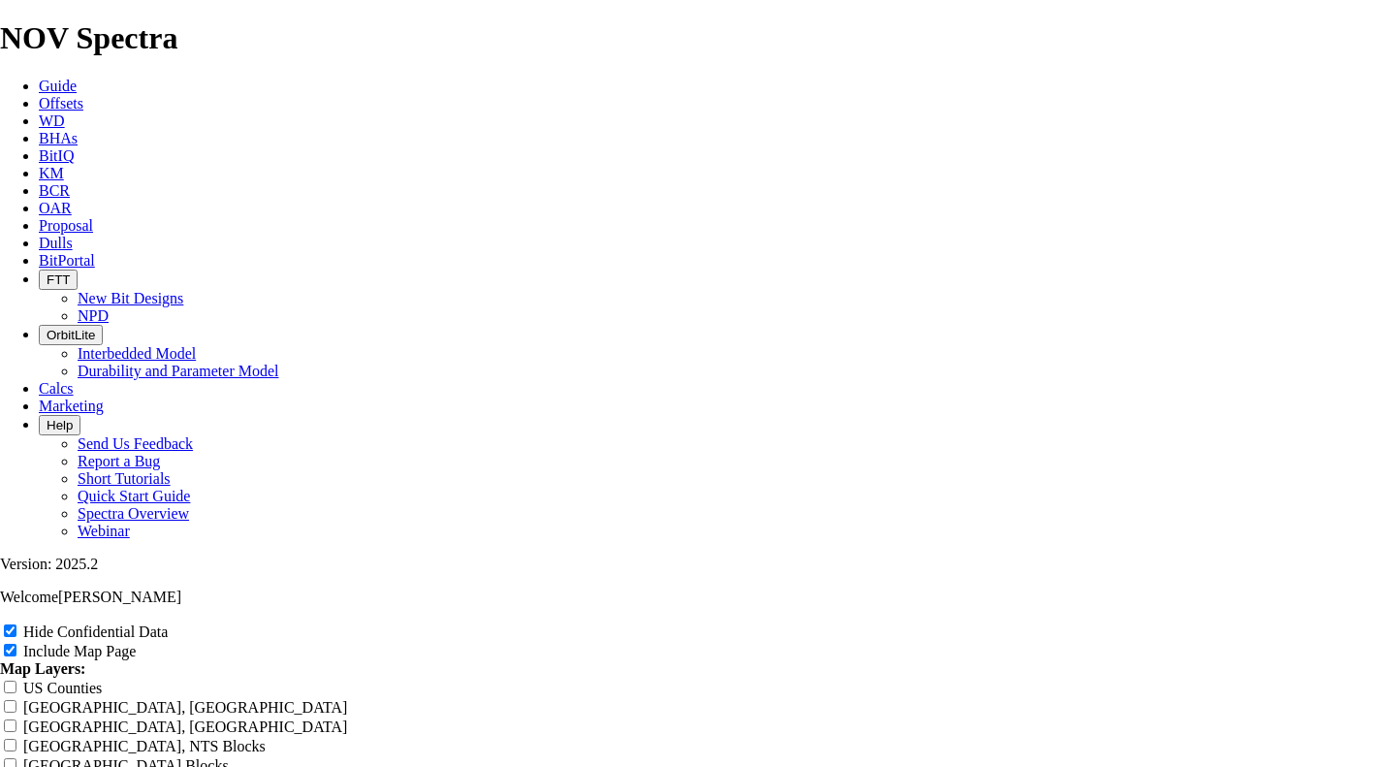
type input "077 TKF6 Offset Analysis Report"
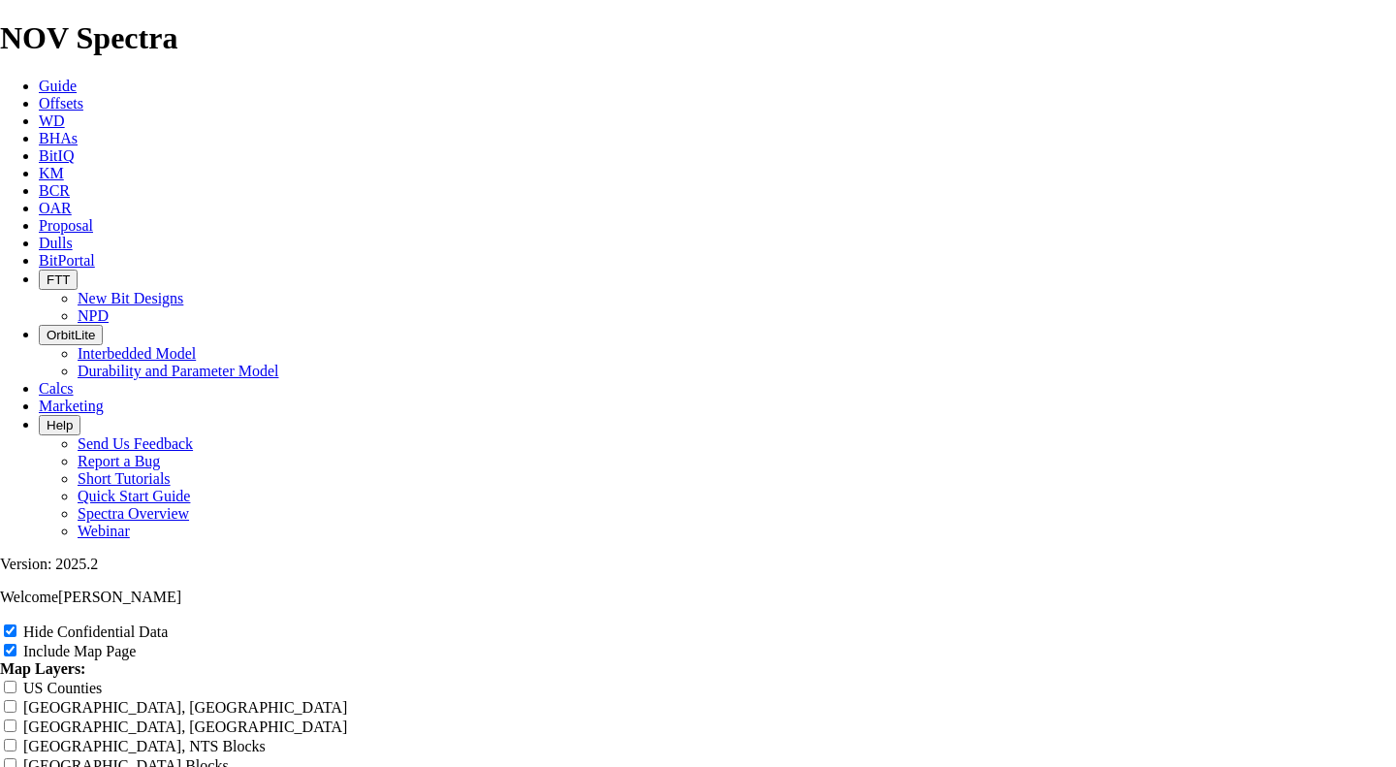
type input "077 TKF66 Offset Analysis Report"
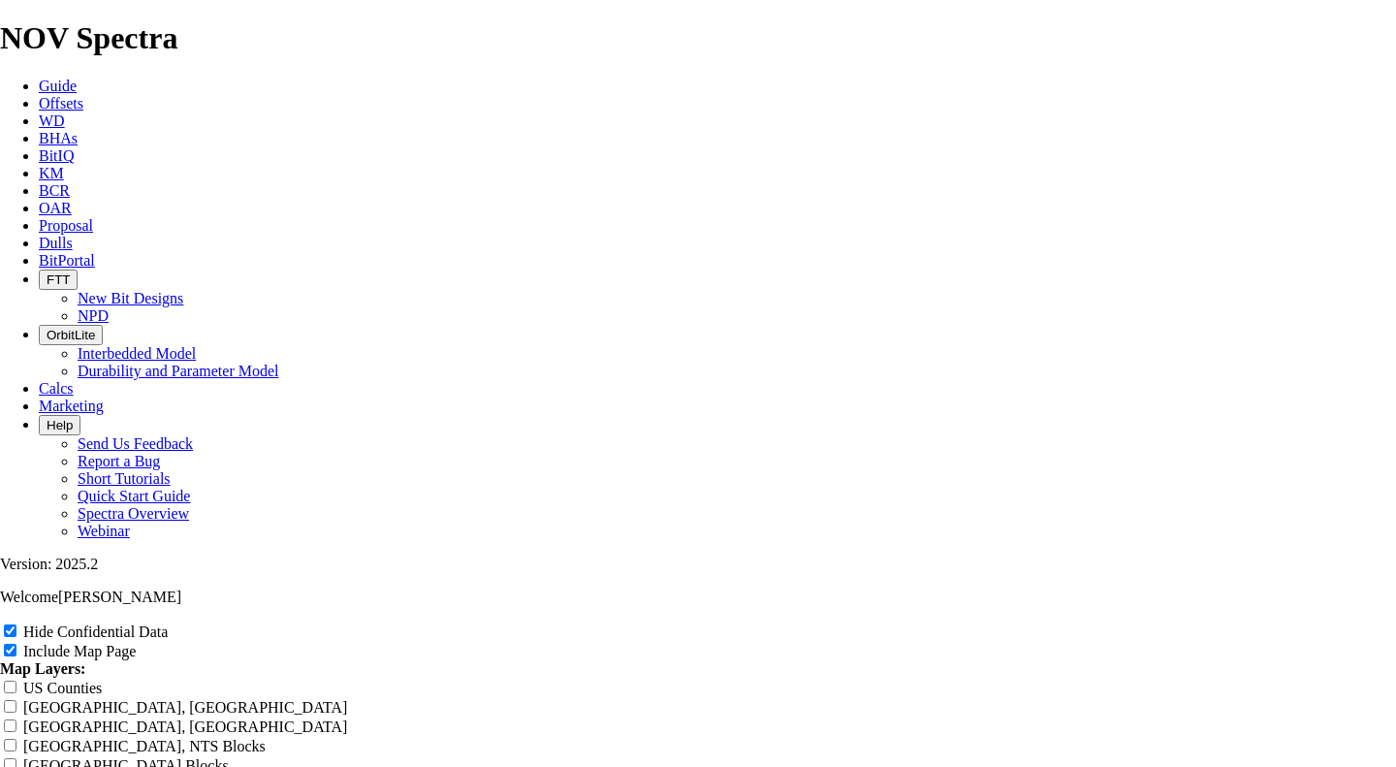
type input "077 TKF66 Offset Analysis Report"
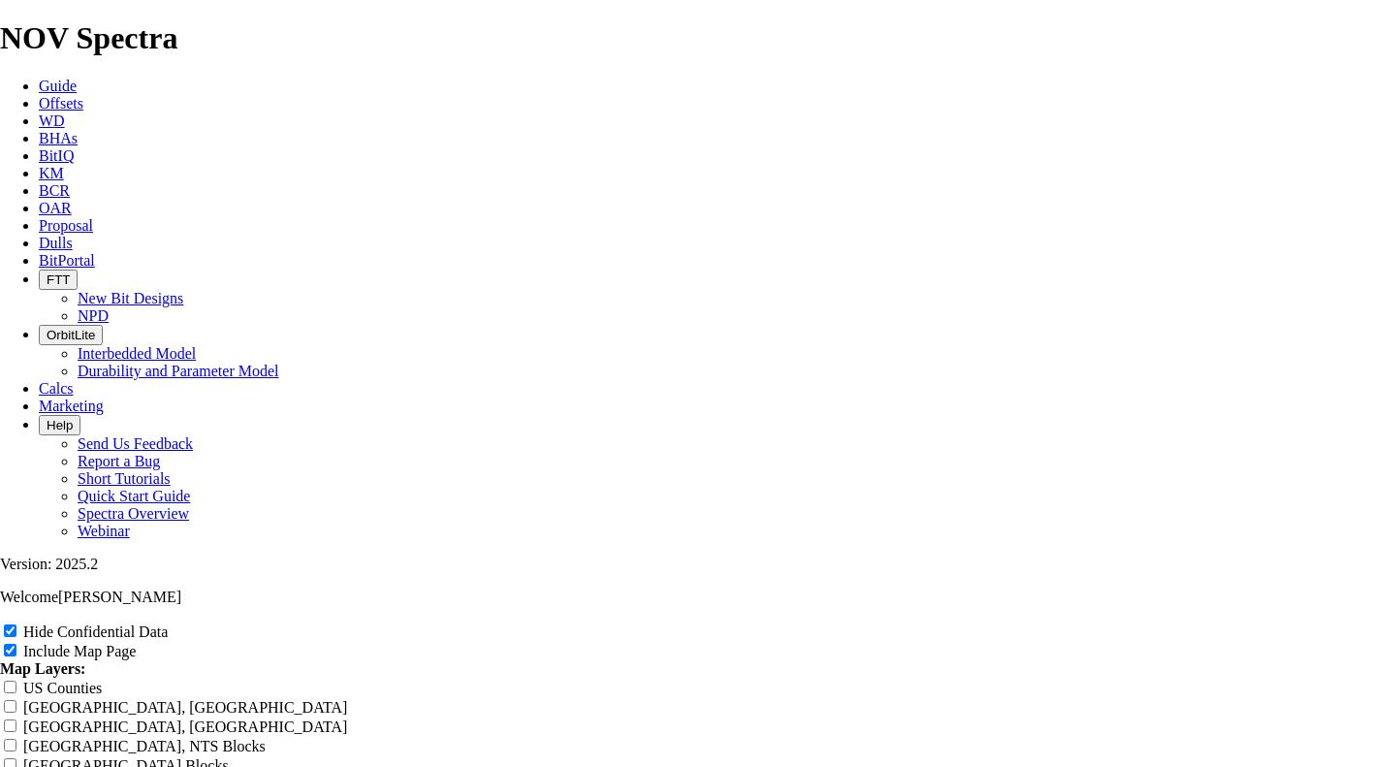
type input "077 TKF66 Offset Analysis Report"
type input "077 TKF66- Offset Analysis Report"
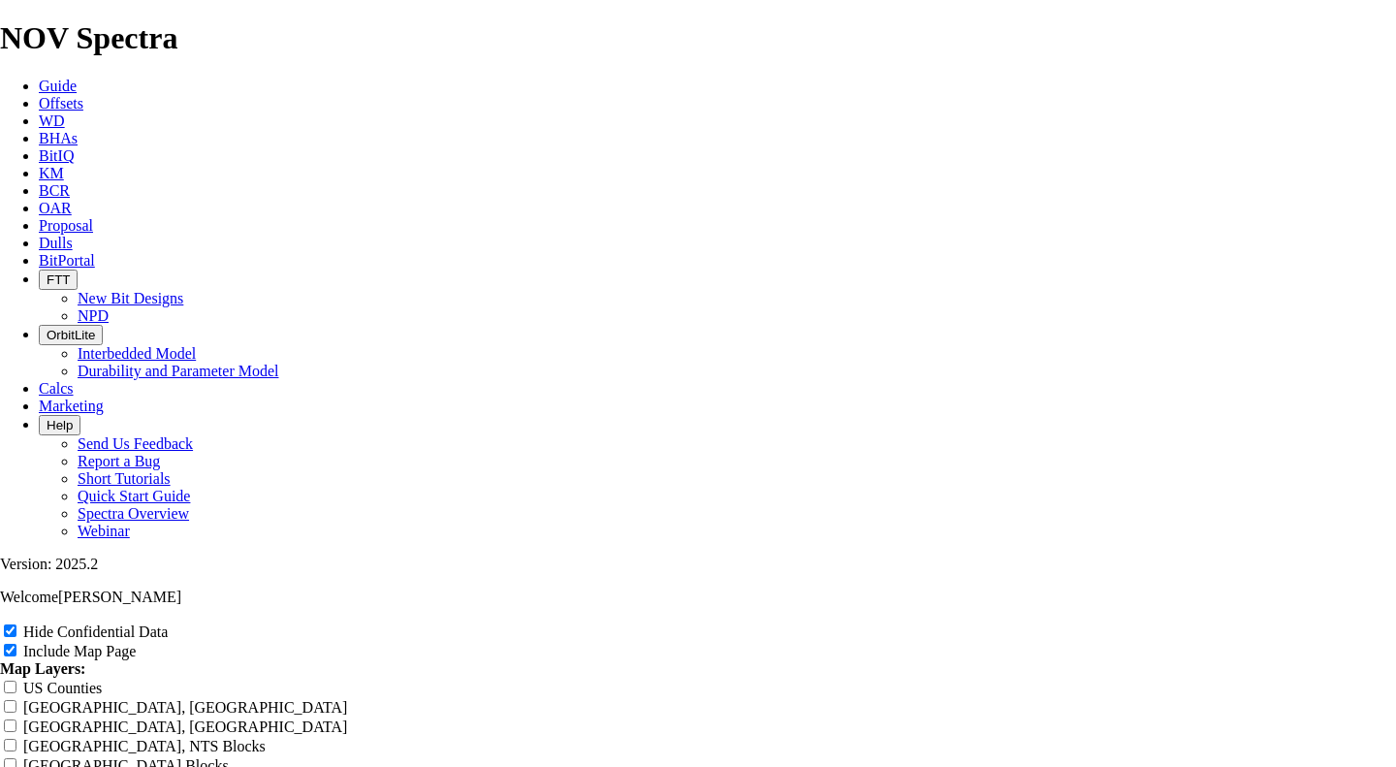
type input "077 TKF66- Offset Analysis Report"
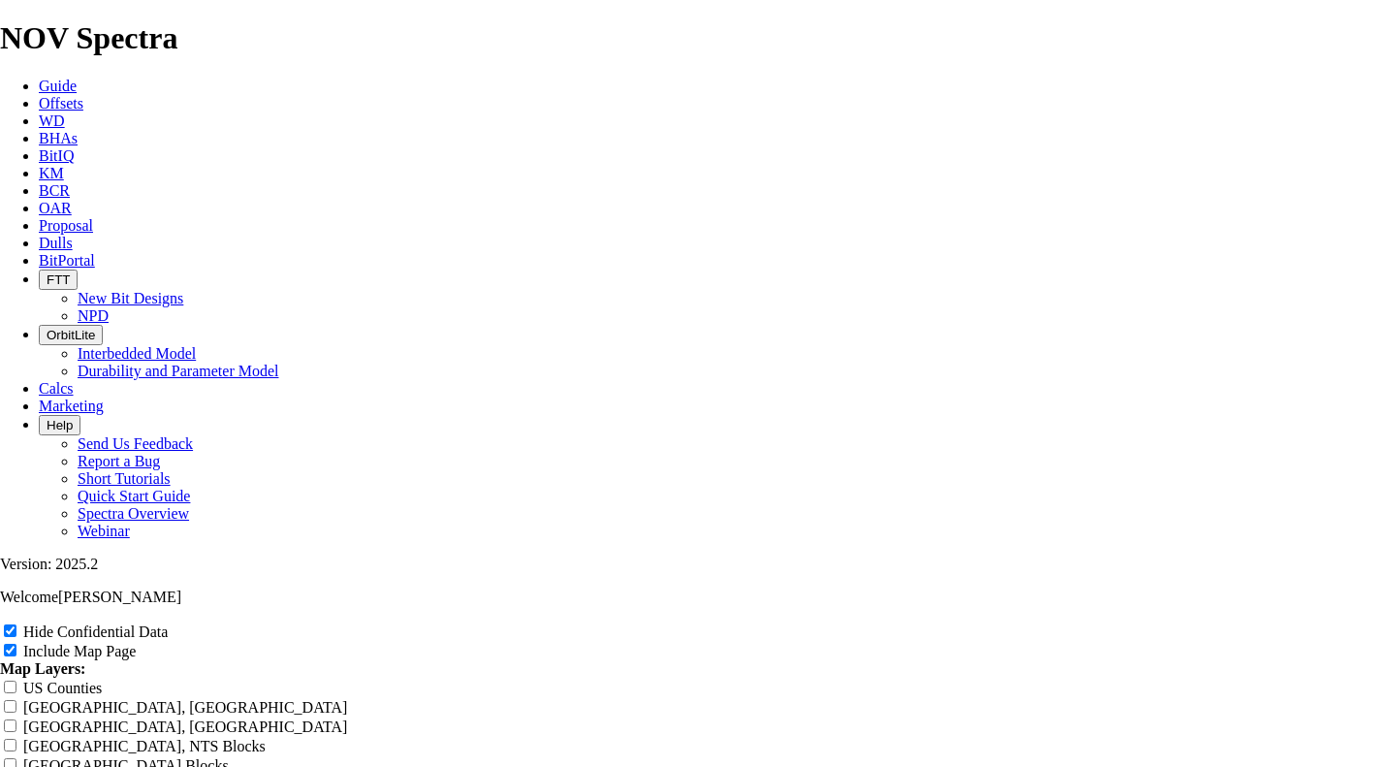
type input "077 TKF66- Offset Analysis Report"
type input "077 TKF66-X Offset Analysis Report"
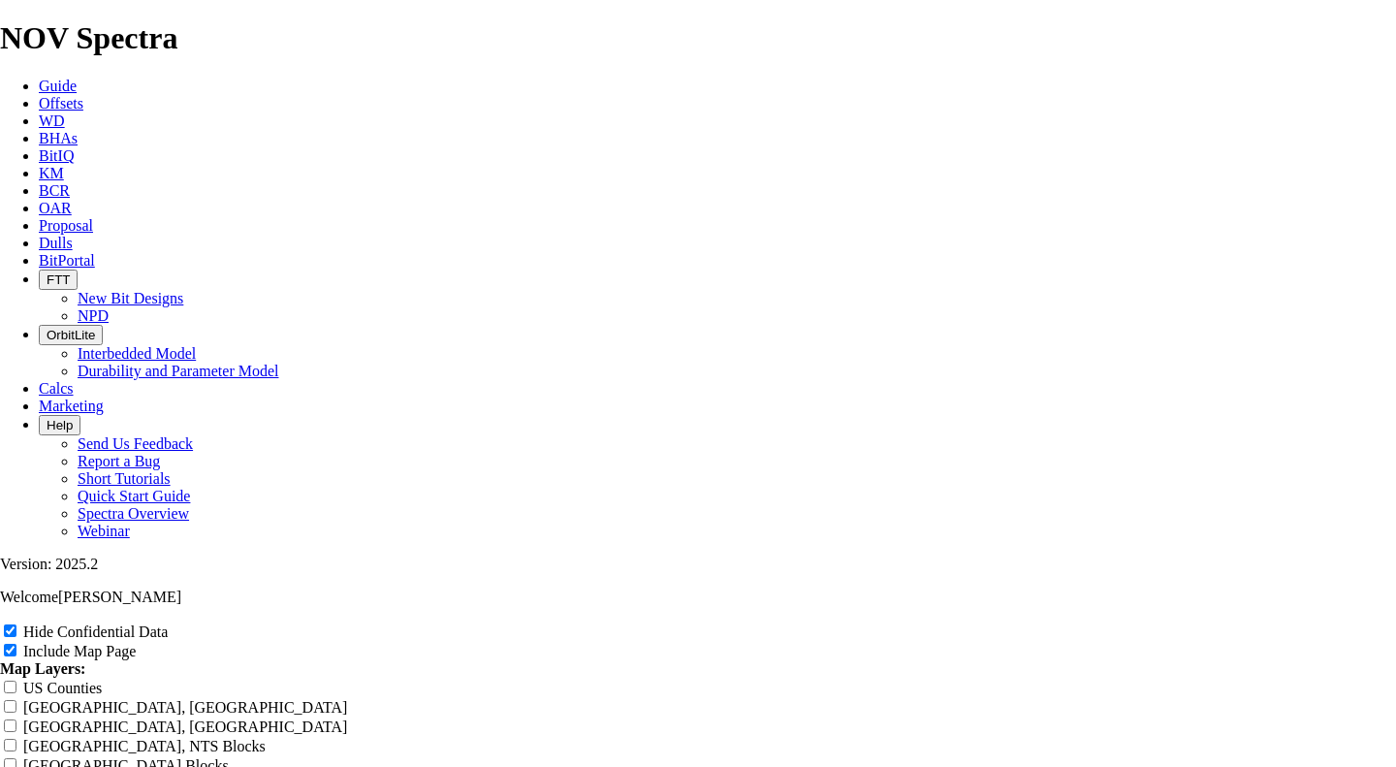
type input "077 TKF66-X Offset Analysis Report"
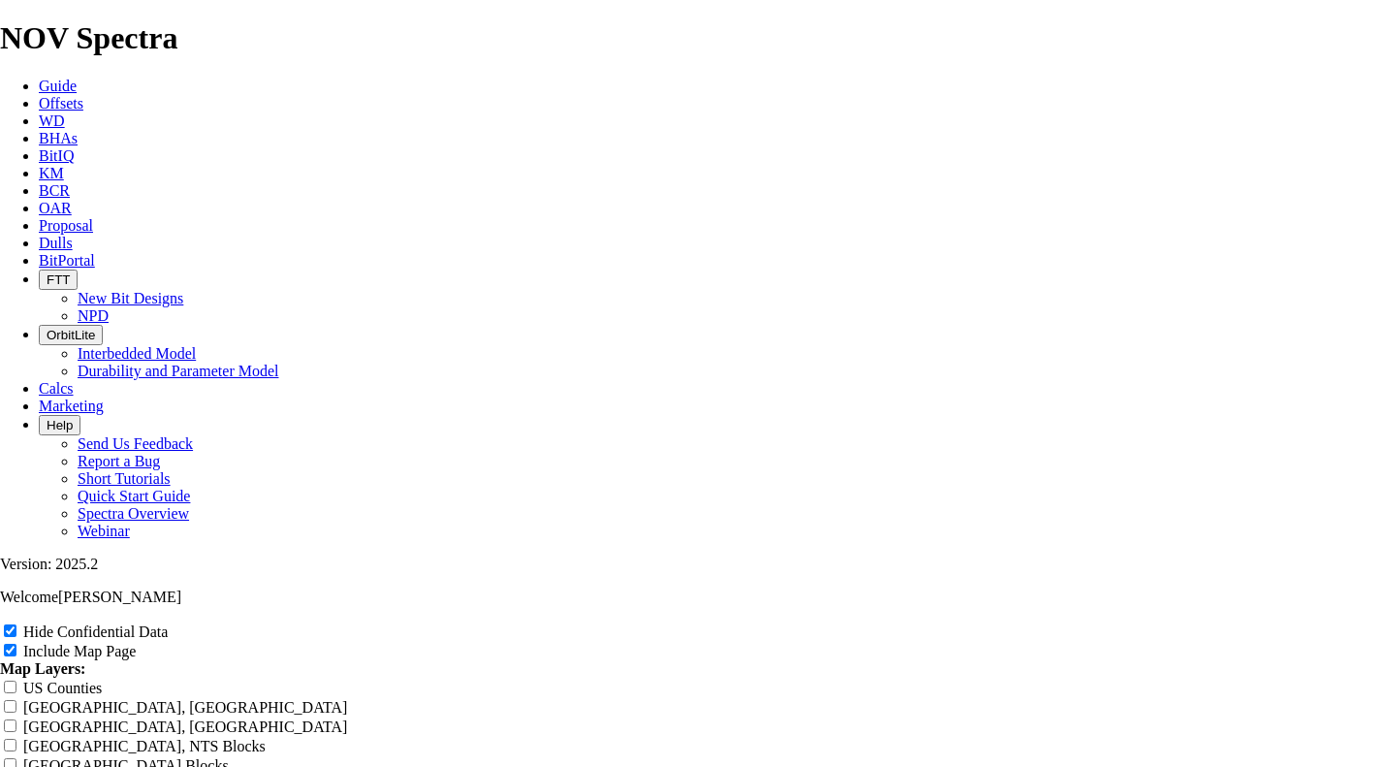
type input "077 TKF66-X Offset Analysis Report"
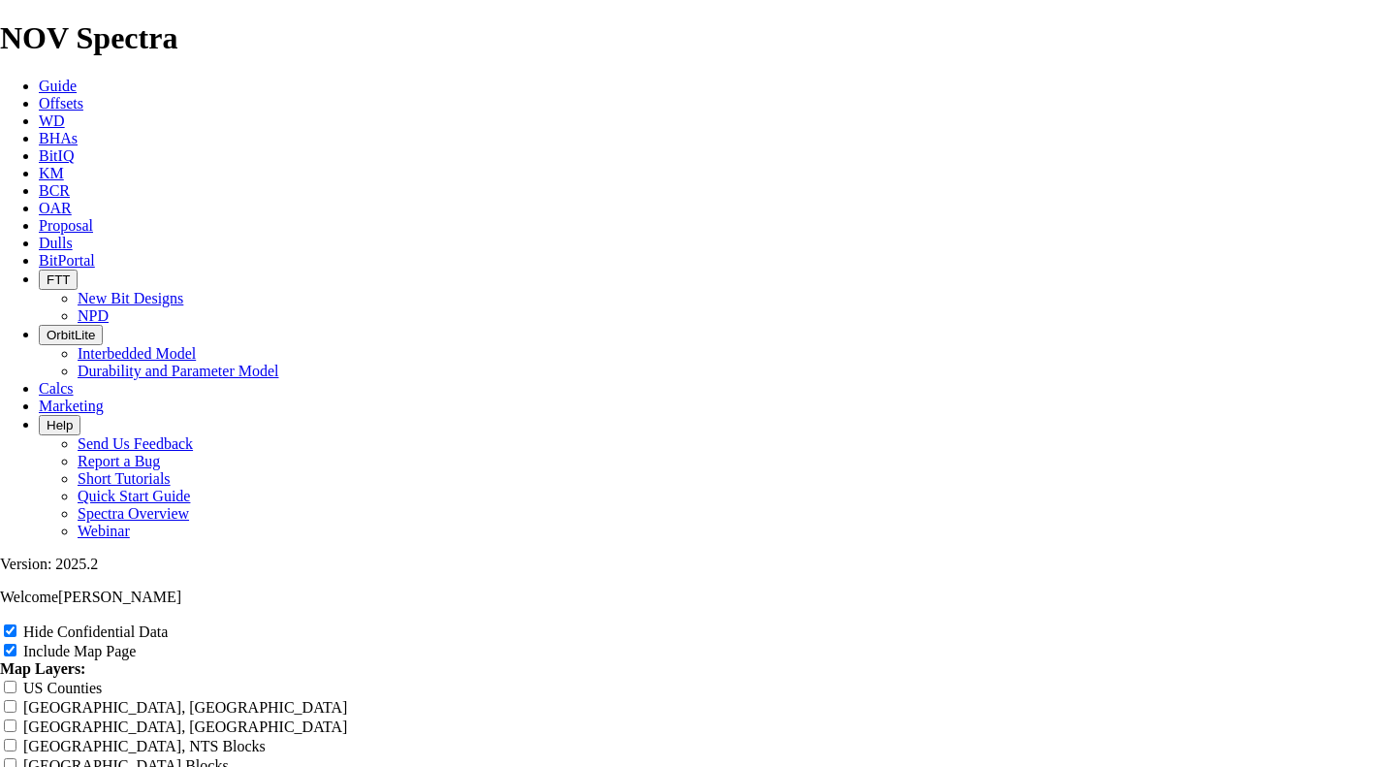
type input "077 TKF66-X Offset Analysis Report"
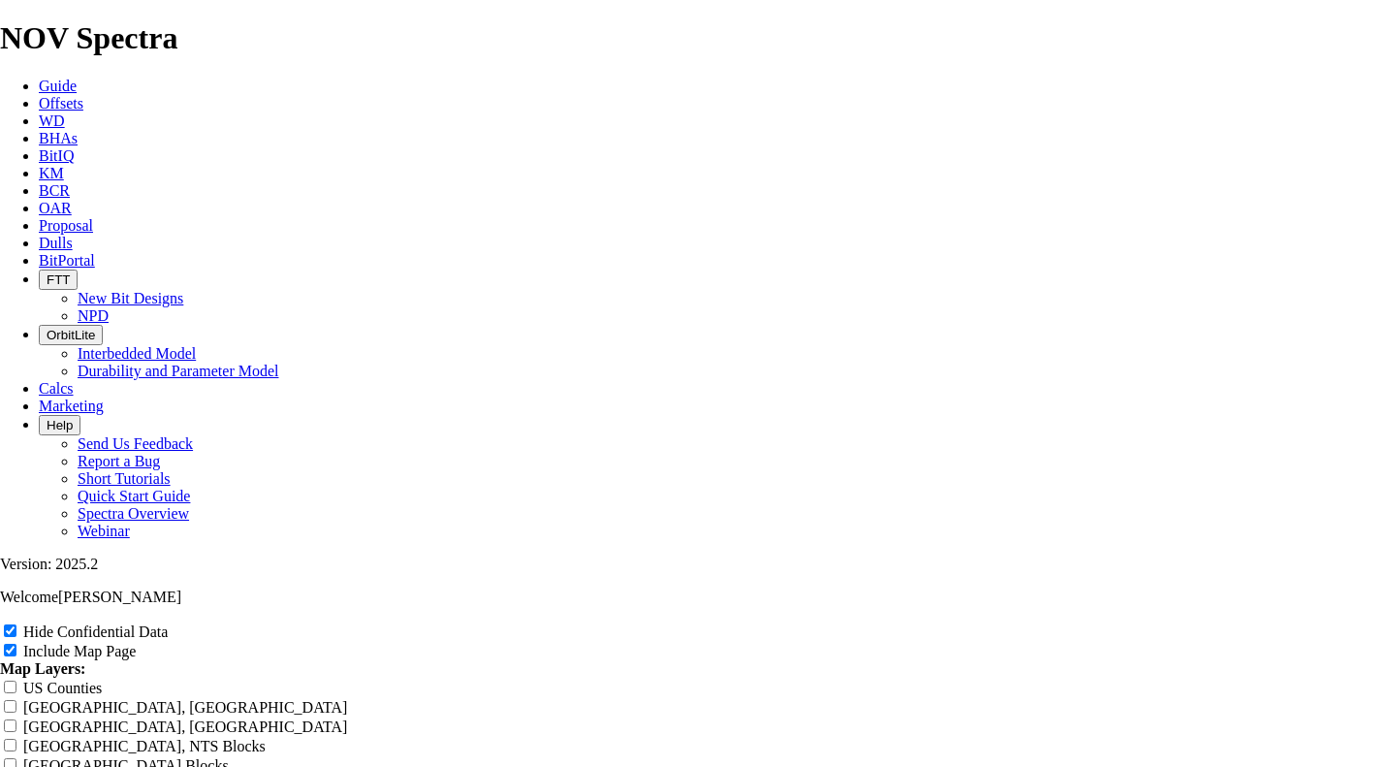
type input "077 TKF66-X Offset Analysis Report"
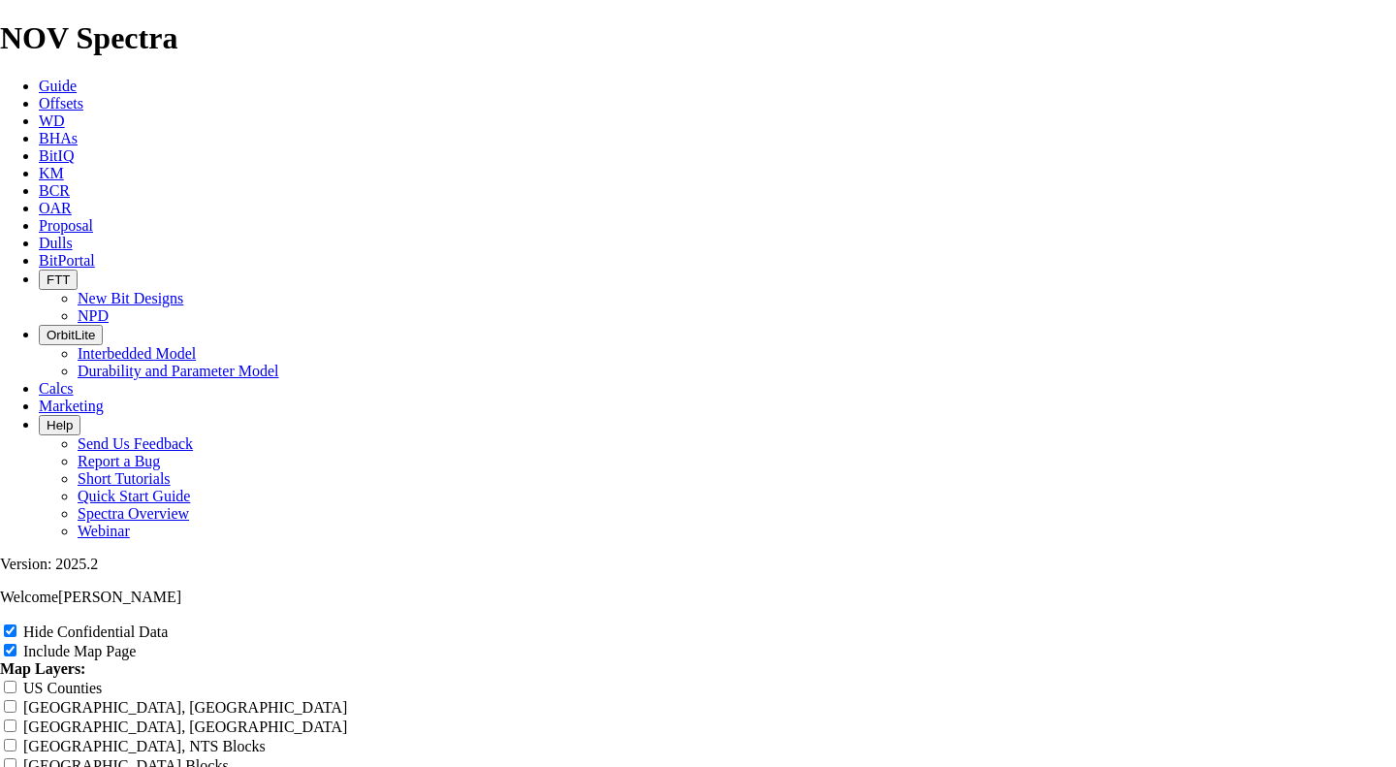
type input "077 TKF66-X Offset Analysis Report"
type input "077 TKF66-X - Offset Analysis Report"
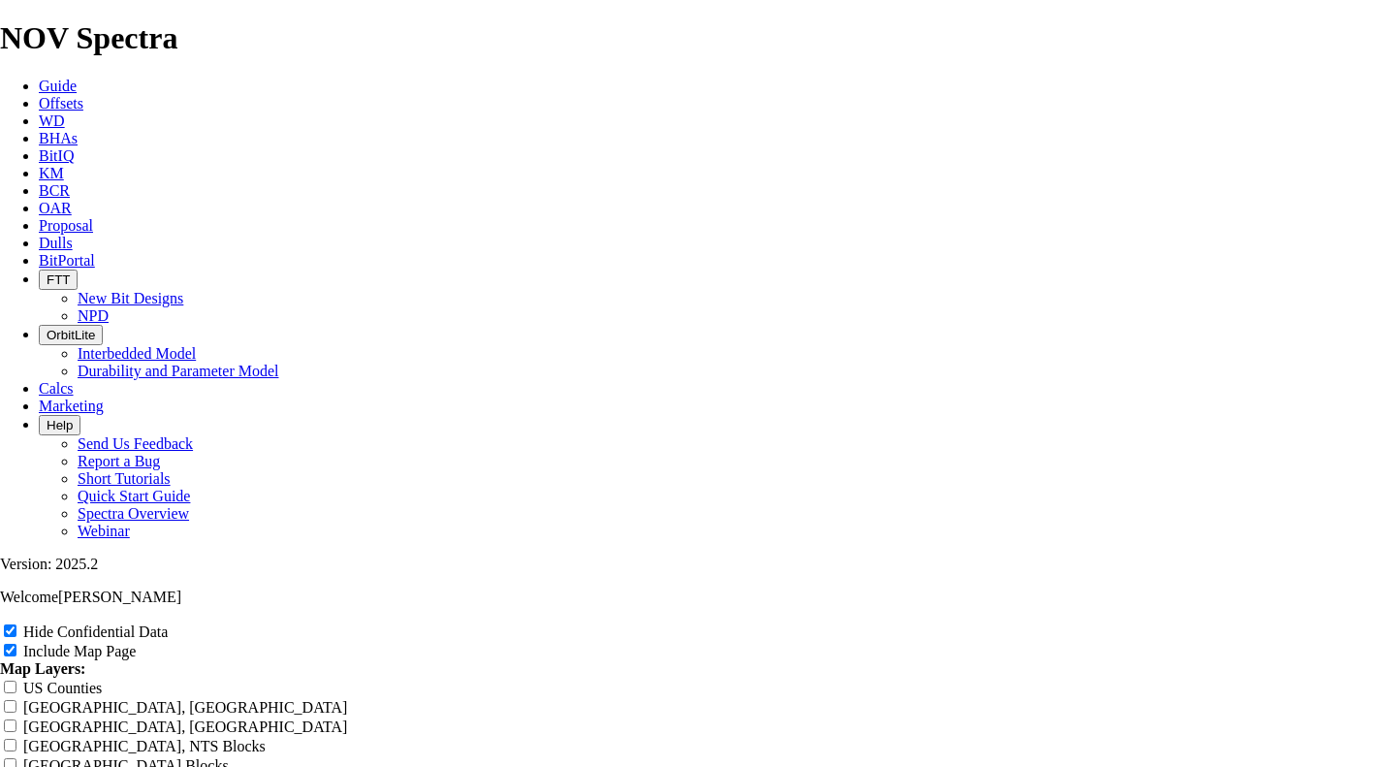
type input "077 TKF66-X - Offset Analysis Report"
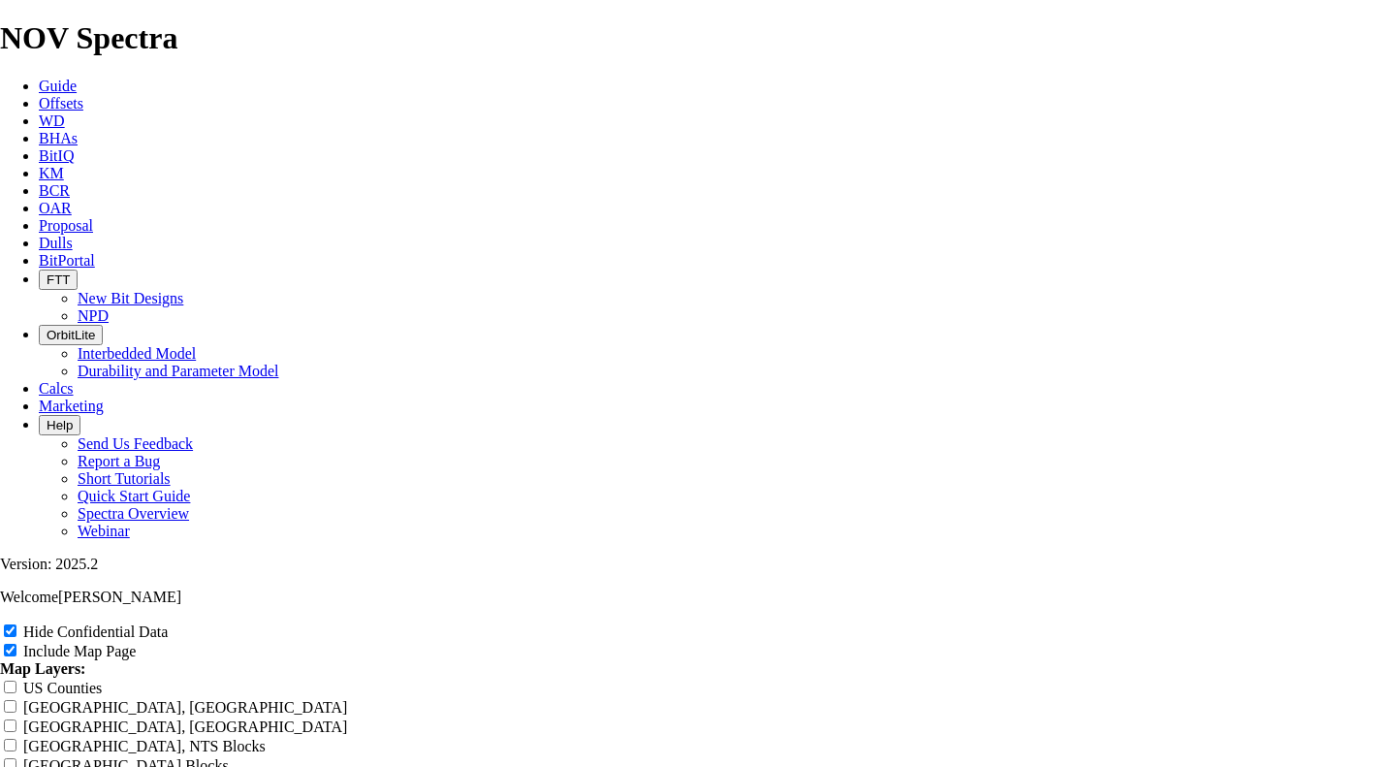
type input "077 TKF66-X - Offset Analysis Report"
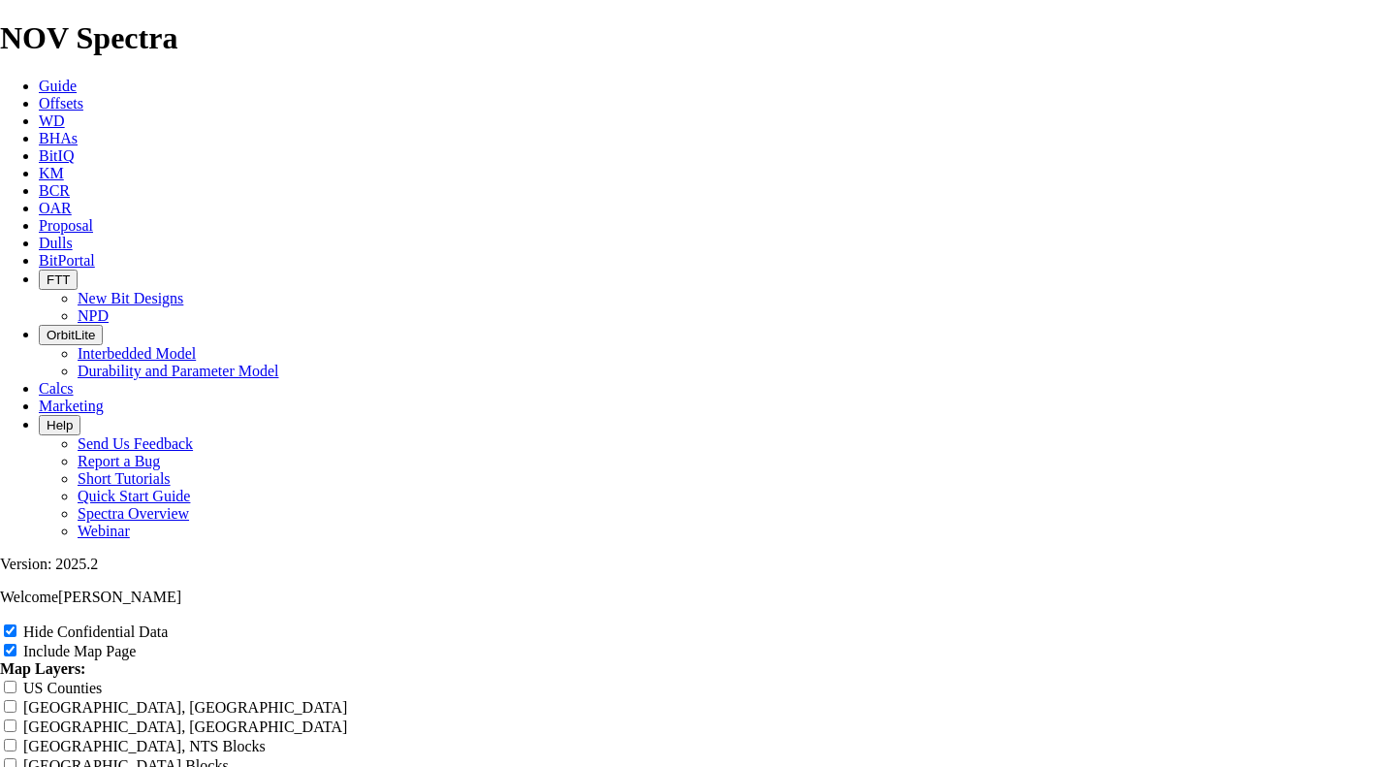
type input "077 TKF66-X - Offset Analysis Report"
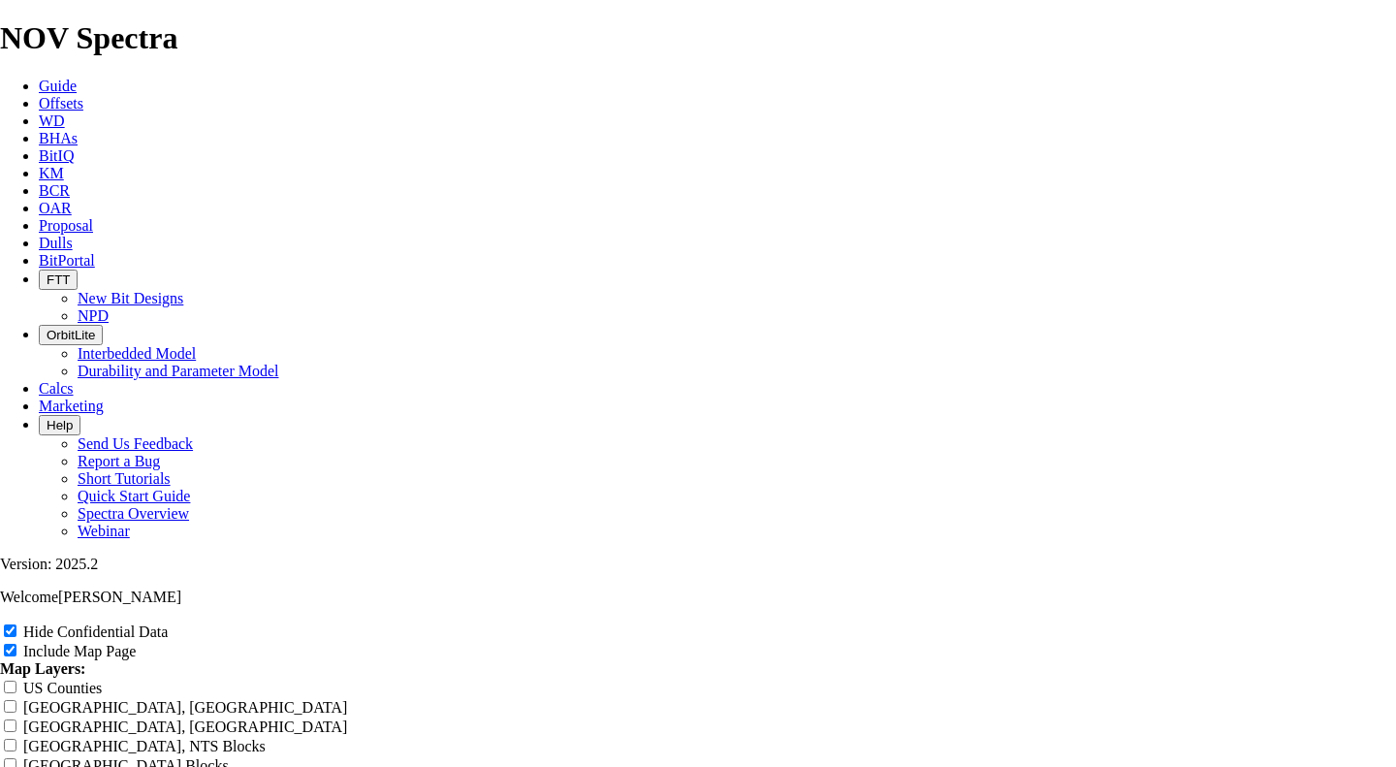
type input "077 TKF66-X - Offset Analysis Report"
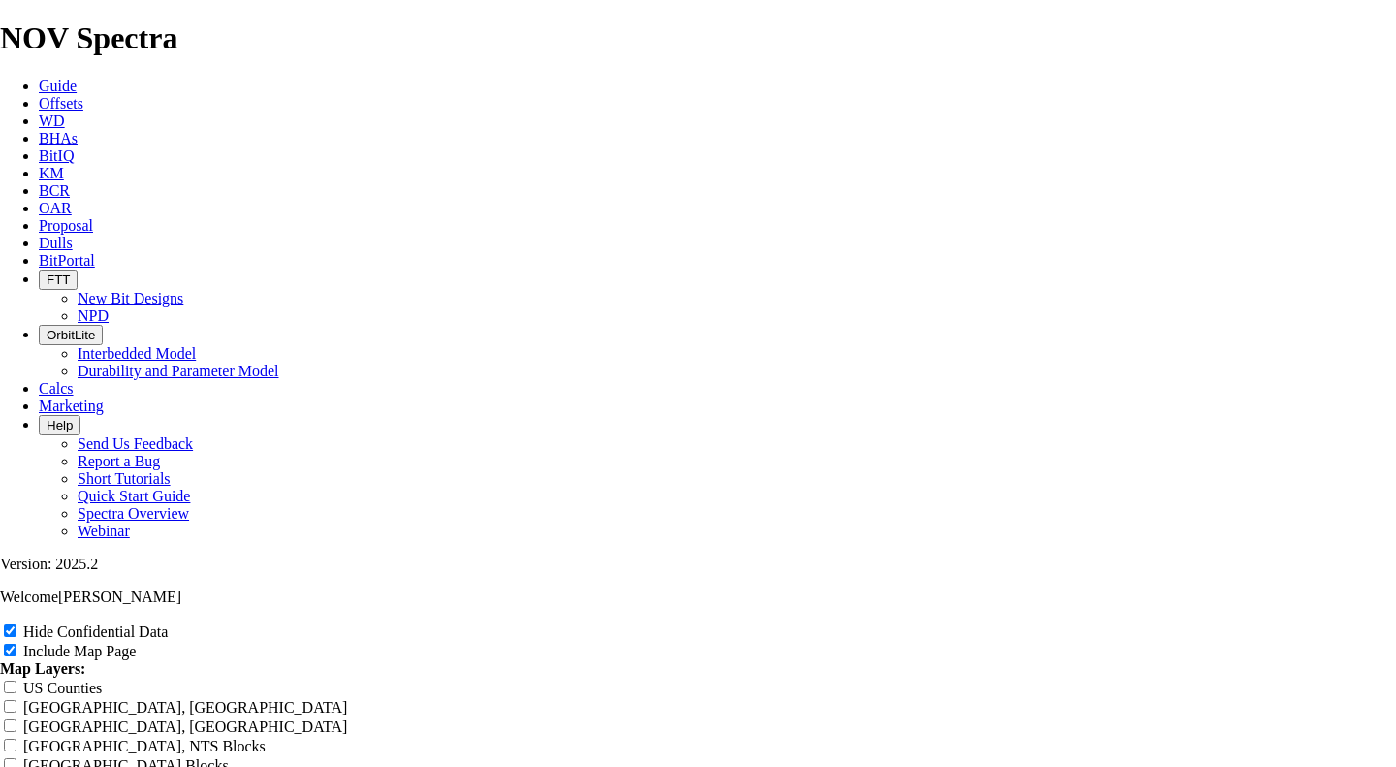
type input "077 TKF66-X - Offset Analysis Report"
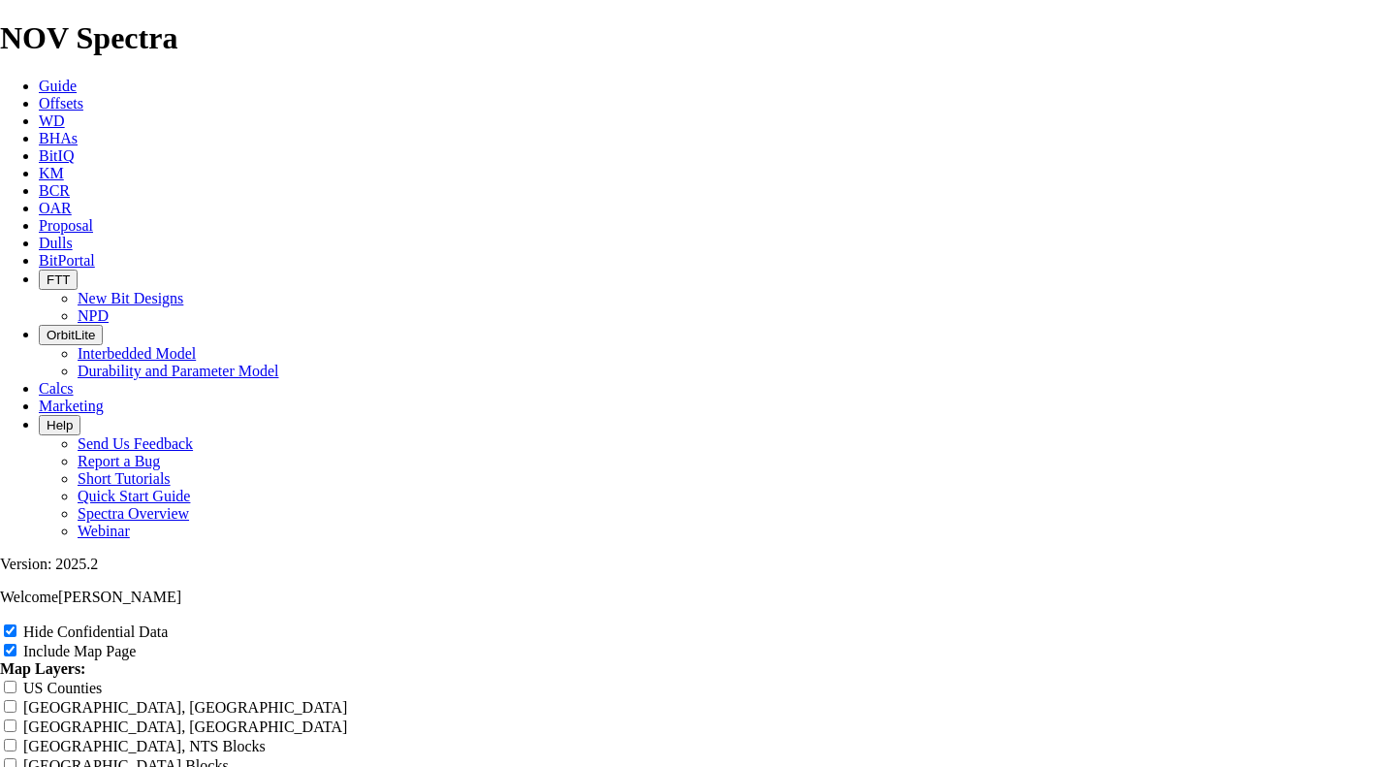
type input "077 TKF66-X - Offset Analysis Report"
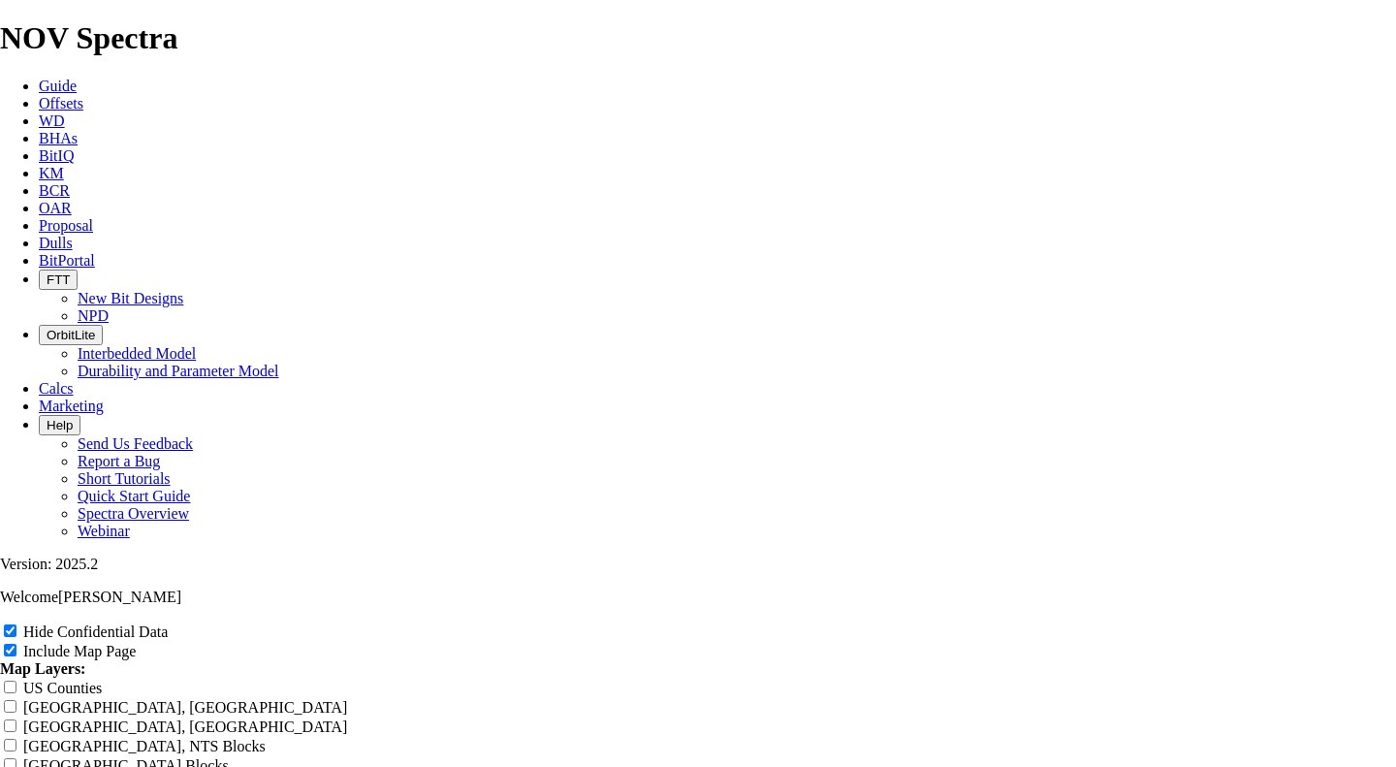
type input "077 TKF66-X - Offset Analysis Report"
